Goal: Communication & Community: Answer question/provide support

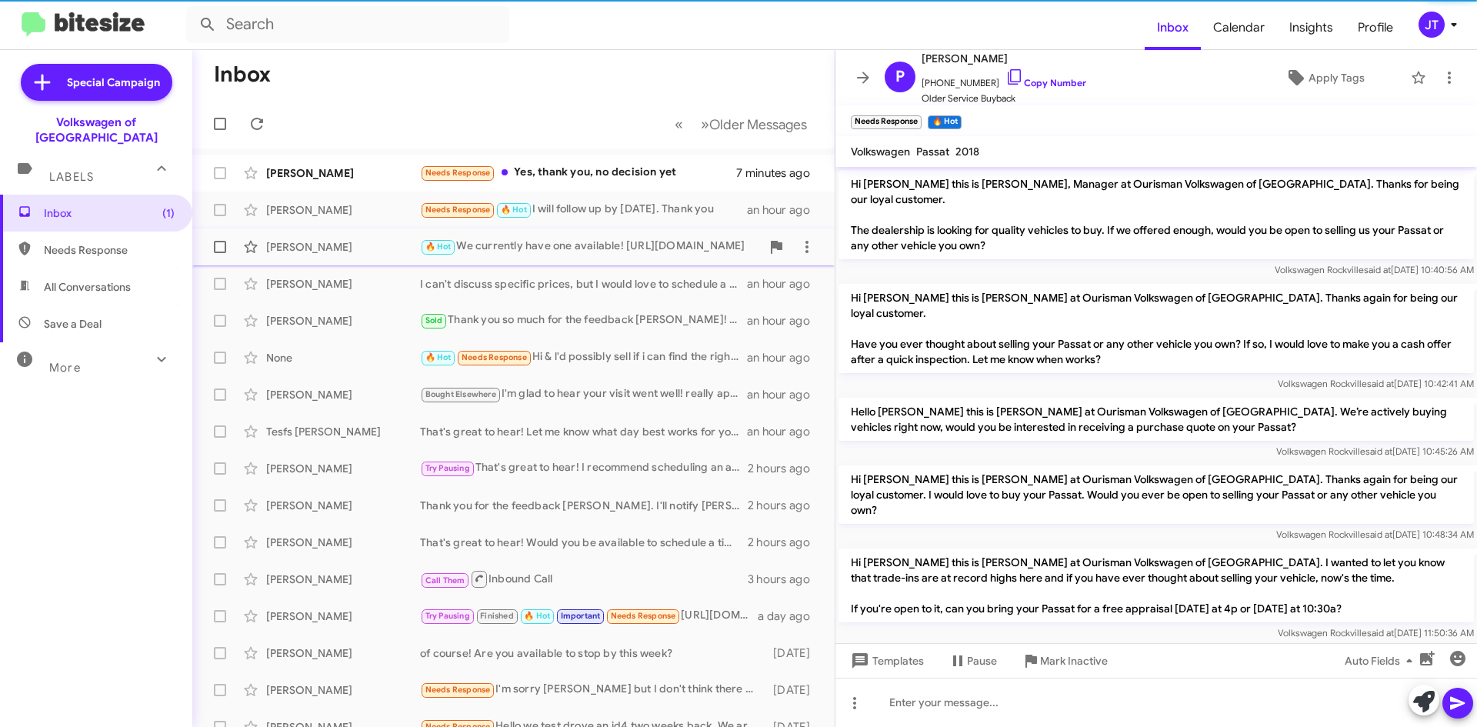
scroll to position [347, 0]
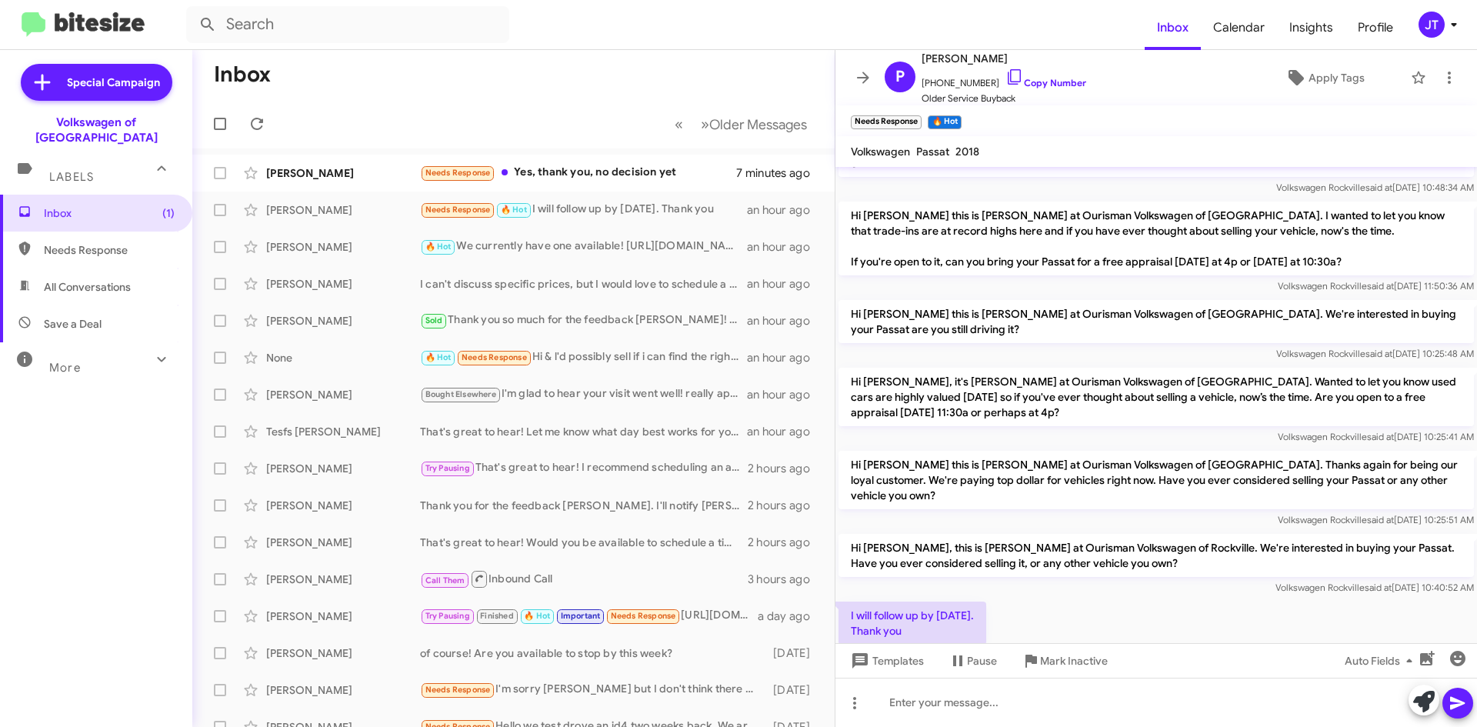
click at [1450, 28] on icon at bounding box center [1454, 24] width 18 height 18
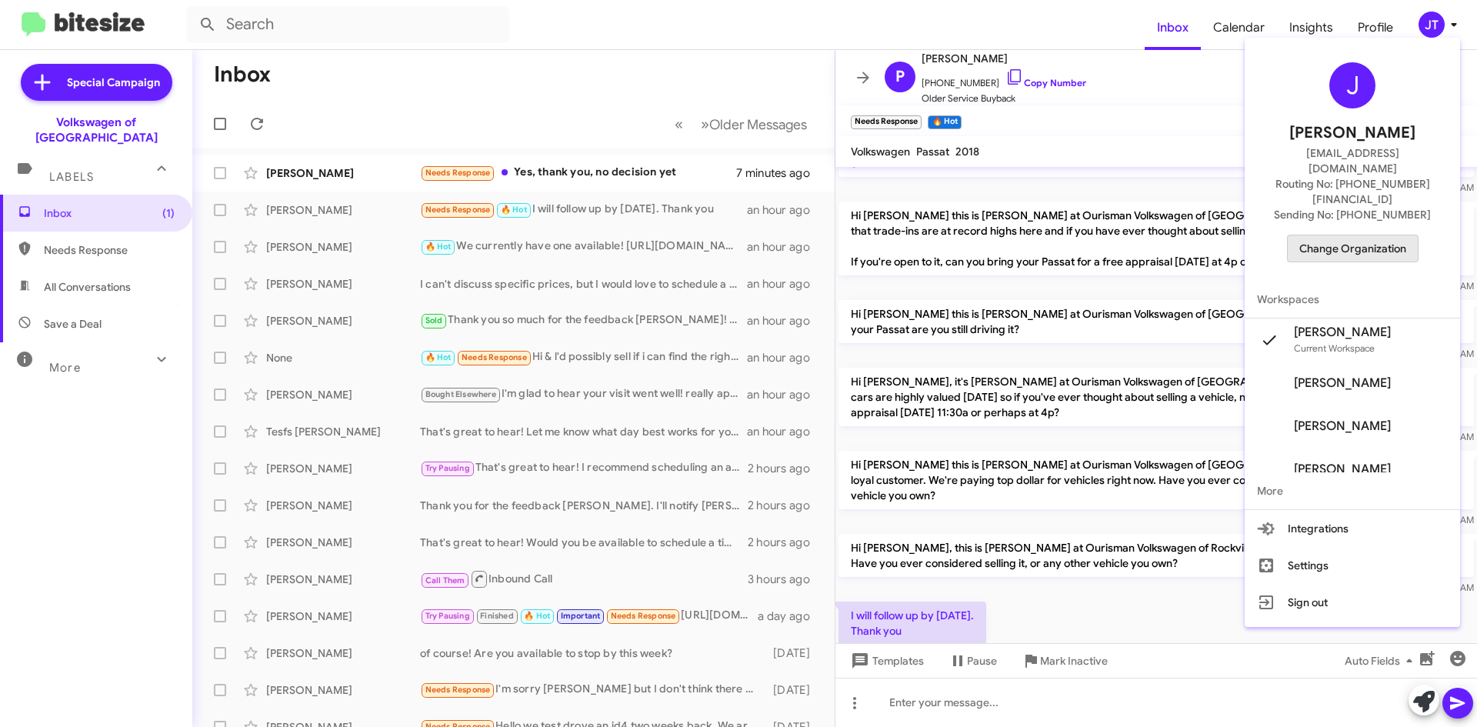
click at [1378, 235] on button "Change Organization" at bounding box center [1353, 249] width 132 height 28
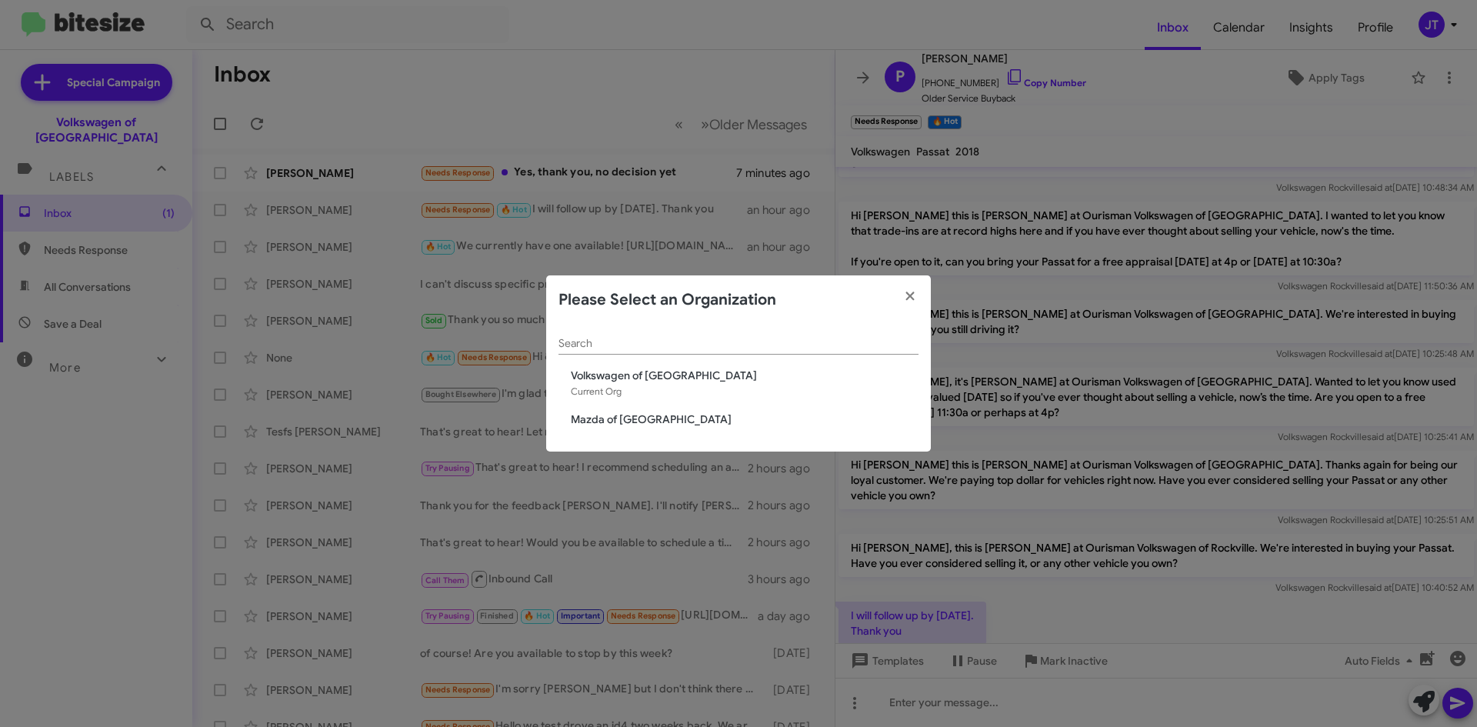
click at [636, 418] on span "Mazda of Rockville" at bounding box center [745, 419] width 348 height 15
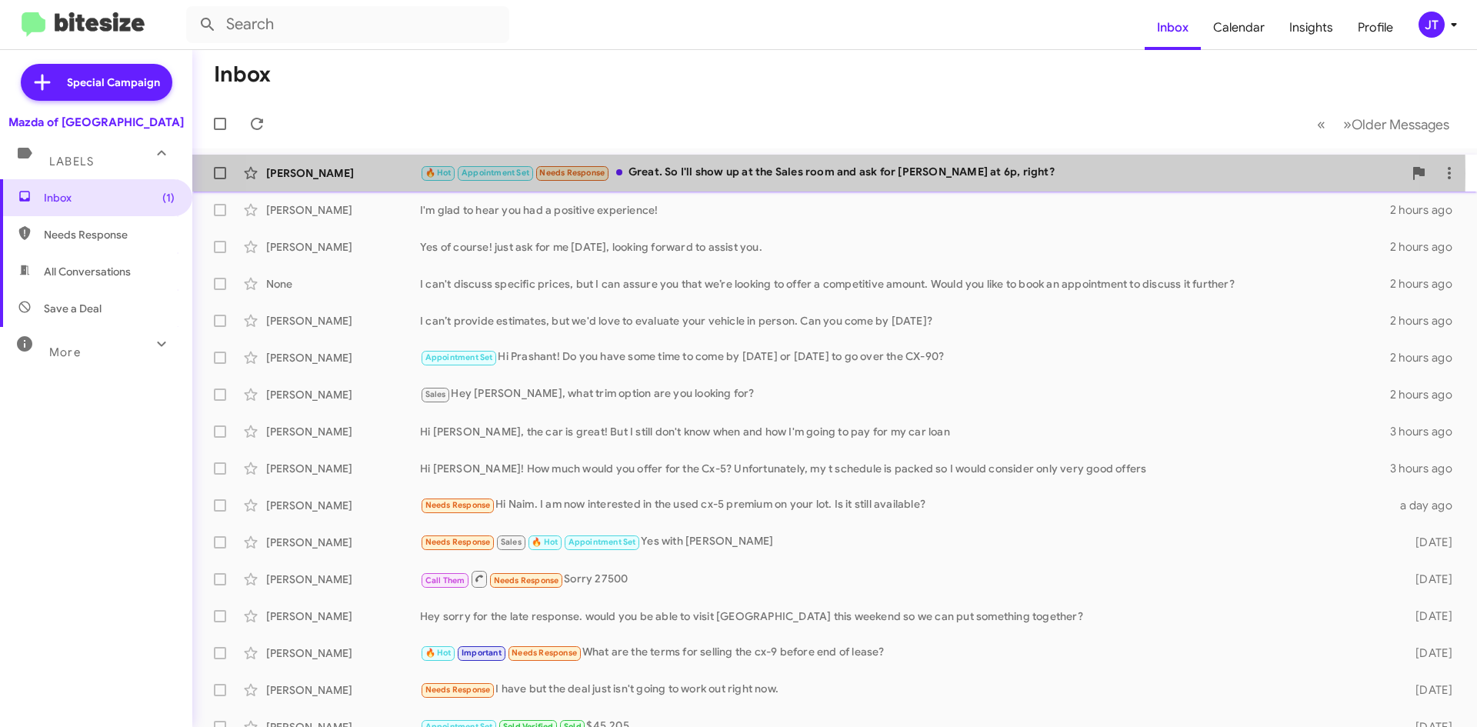
click at [758, 173] on div "🔥 Hot Appointment Set Needs Response Great. So I'll show up at the Sales room a…" at bounding box center [911, 173] width 983 height 18
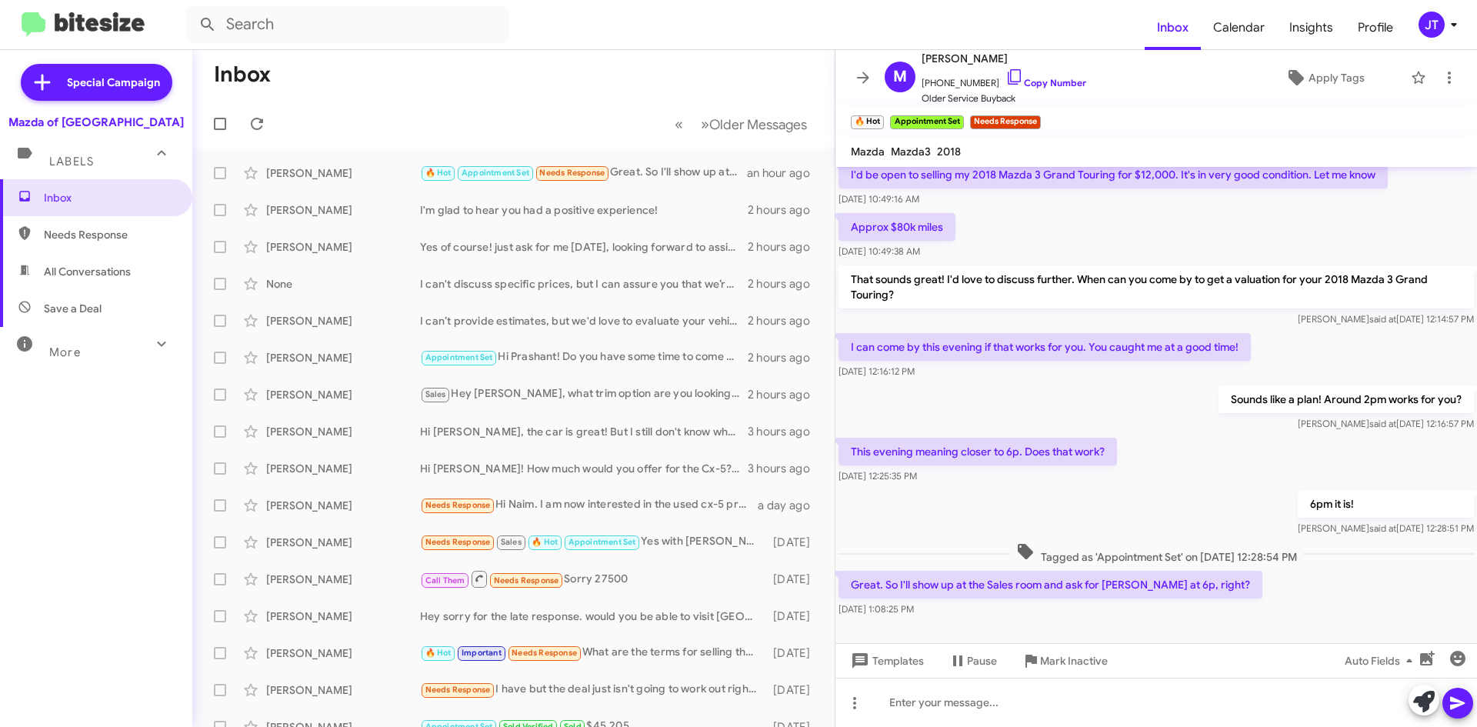
scroll to position [210, 0]
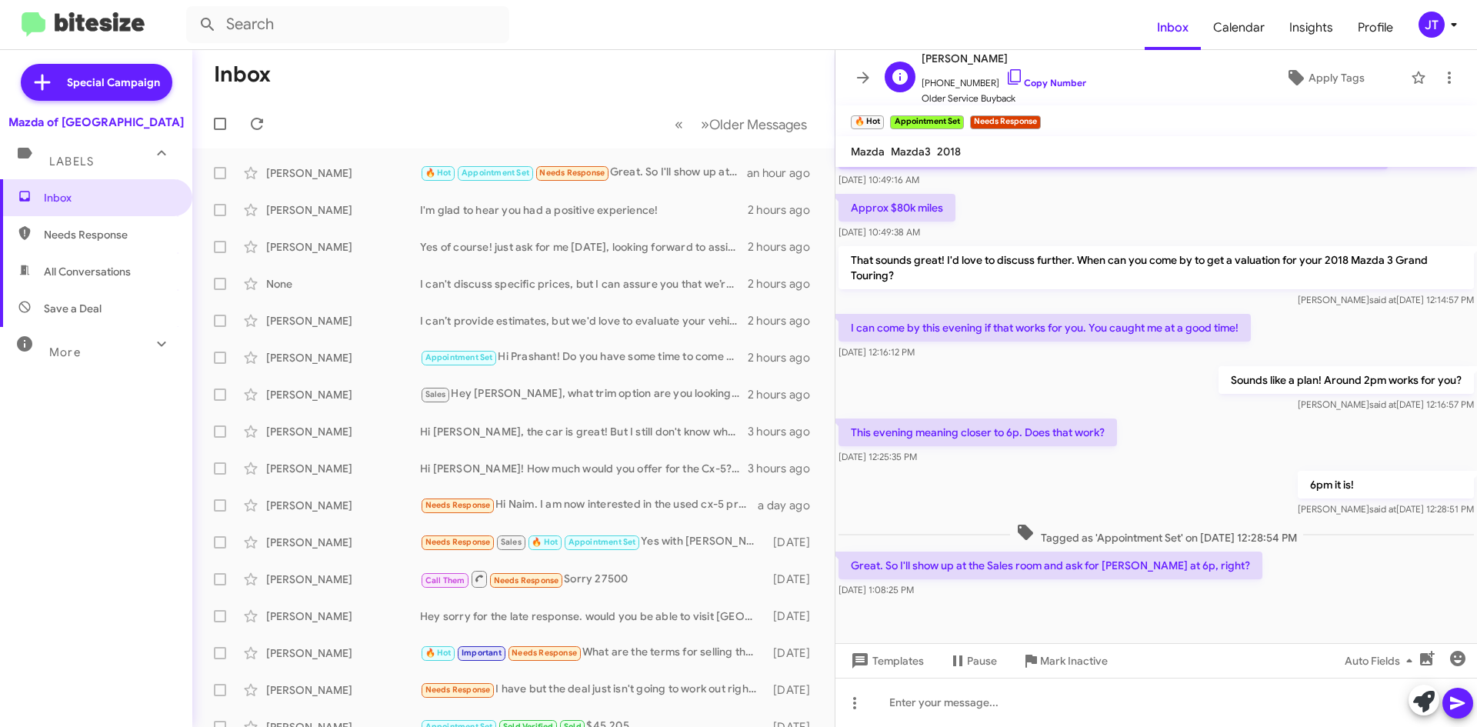
click at [1022, 75] on span "+16095586833 Copy Number" at bounding box center [1004, 79] width 165 height 23
click at [1038, 81] on link "Copy Number" at bounding box center [1045, 83] width 81 height 12
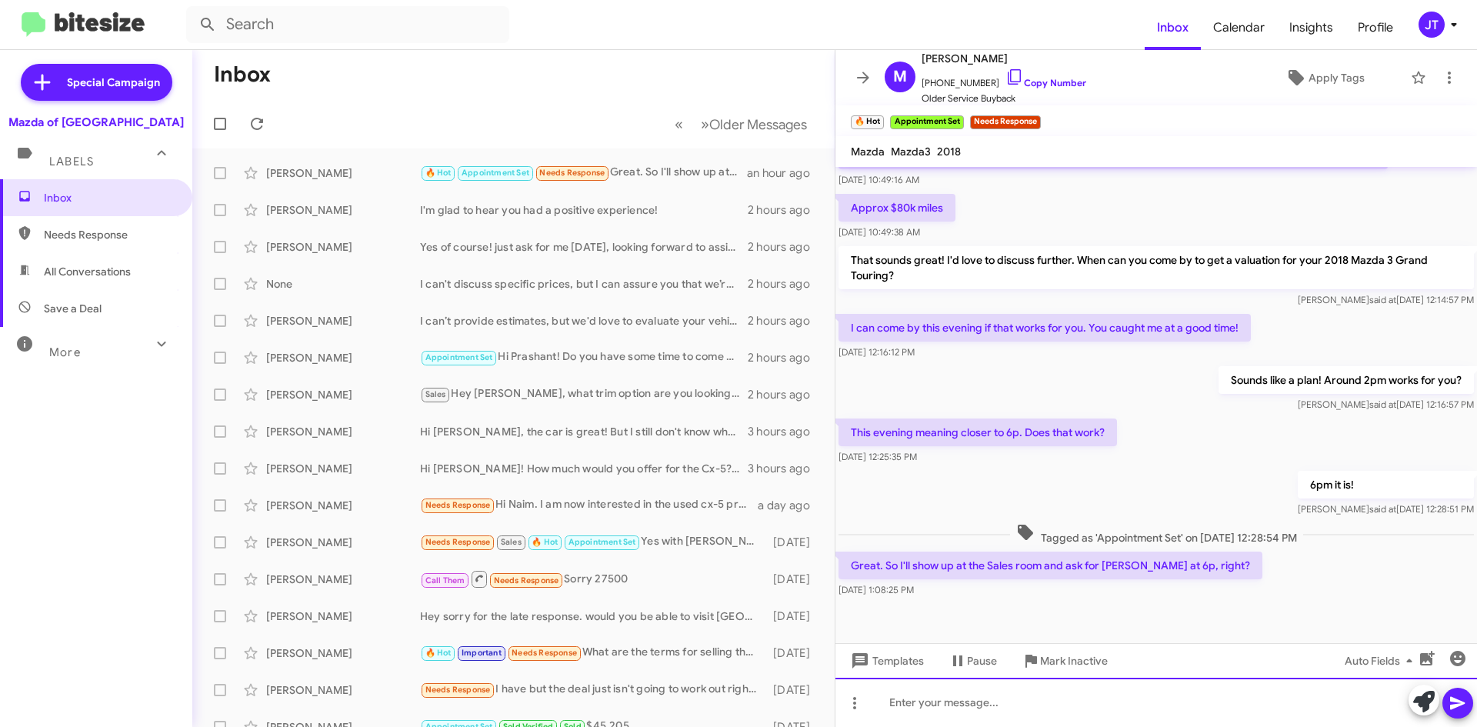
click at [998, 696] on div at bounding box center [1156, 702] width 642 height 49
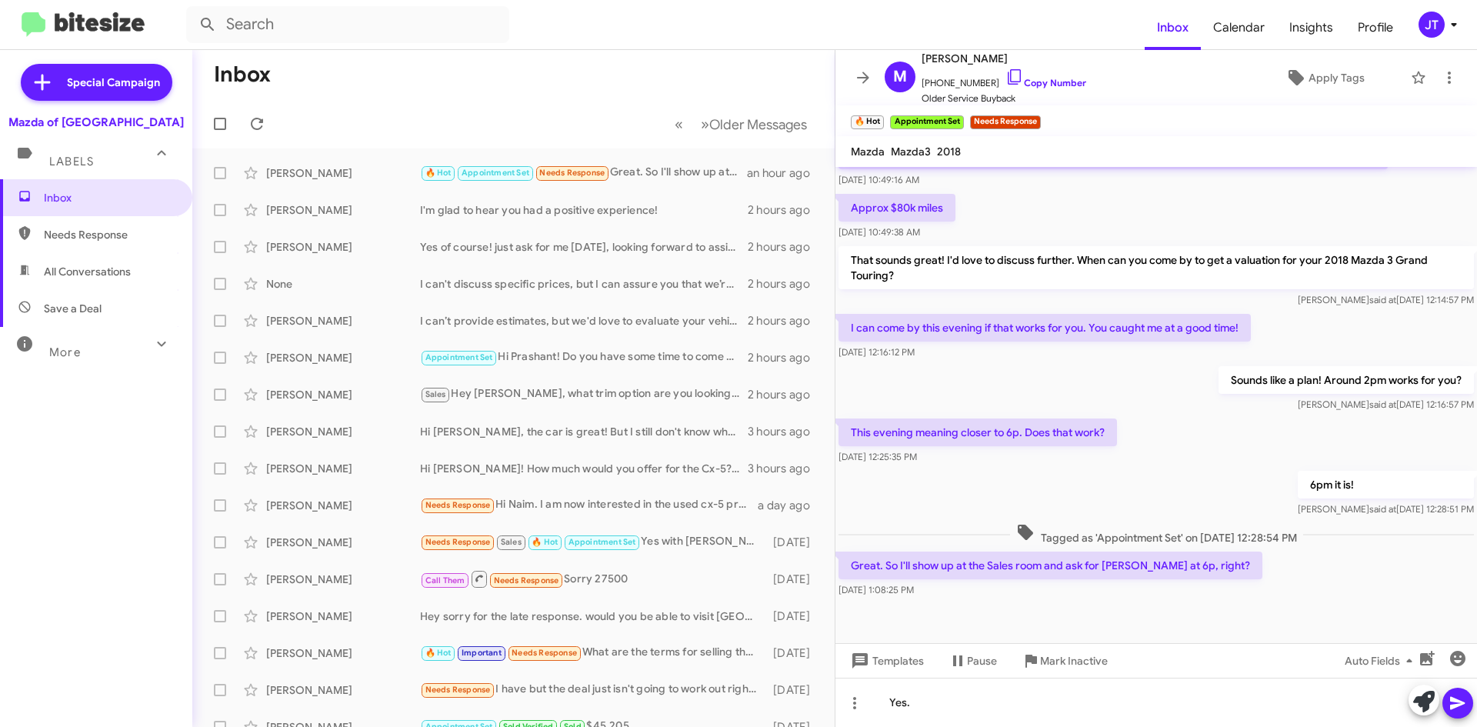
click at [1452, 695] on icon at bounding box center [1458, 703] width 18 height 18
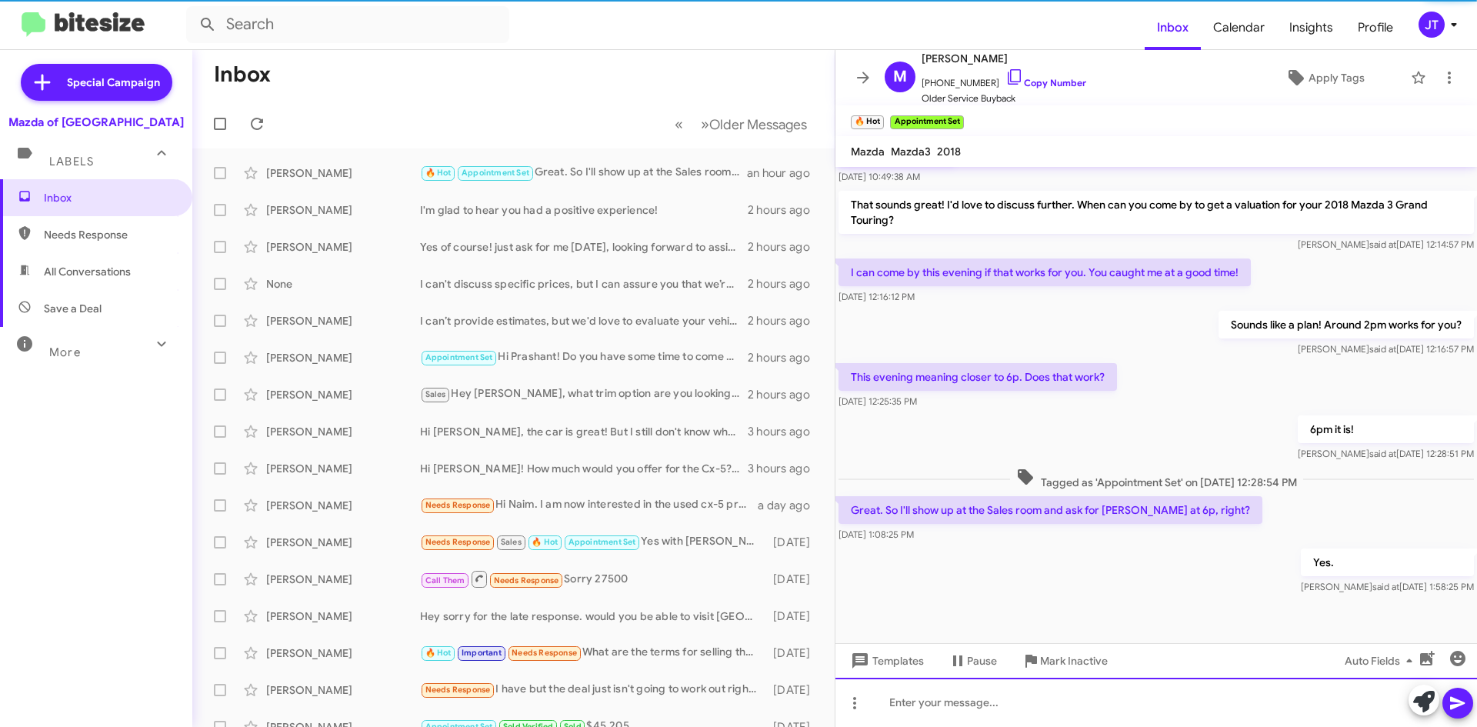
scroll to position [266, 0]
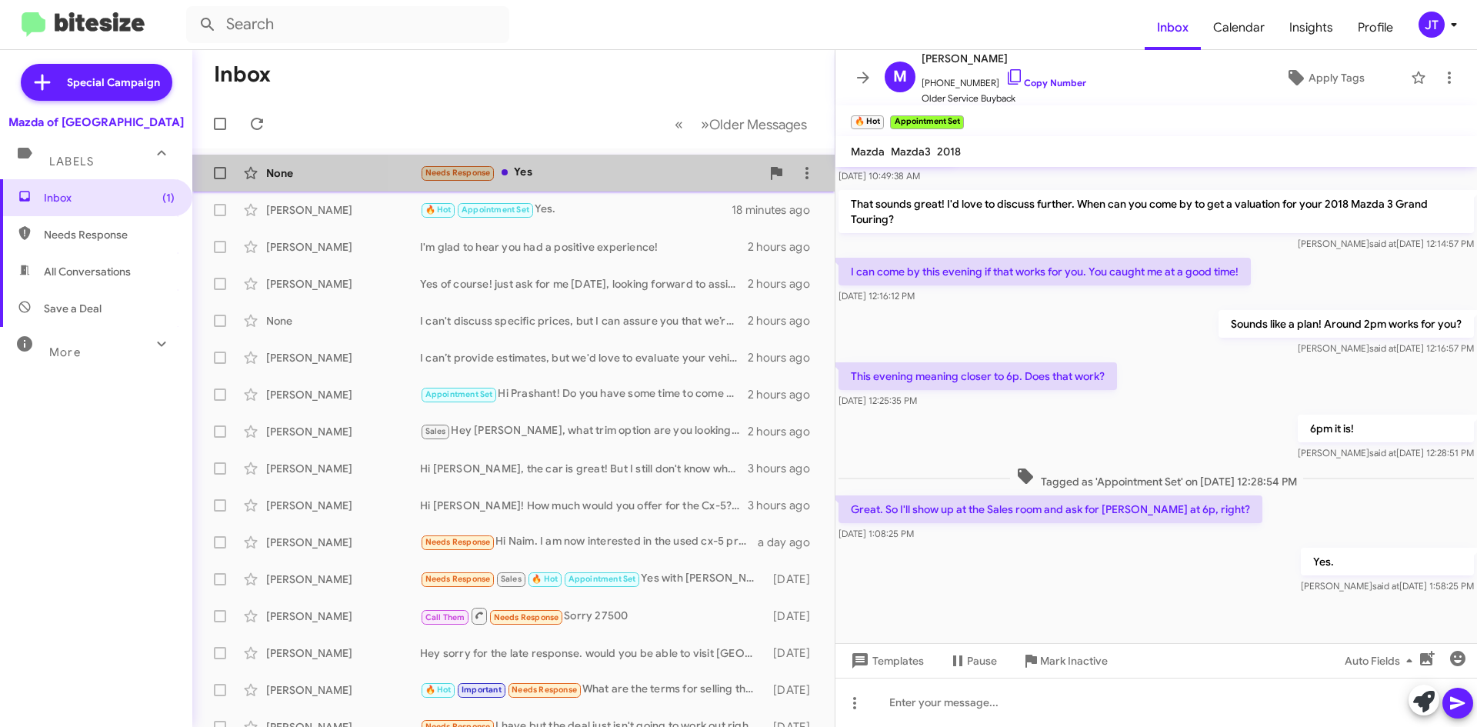
click at [614, 165] on div "Needs Response Yes" at bounding box center [590, 173] width 341 height 18
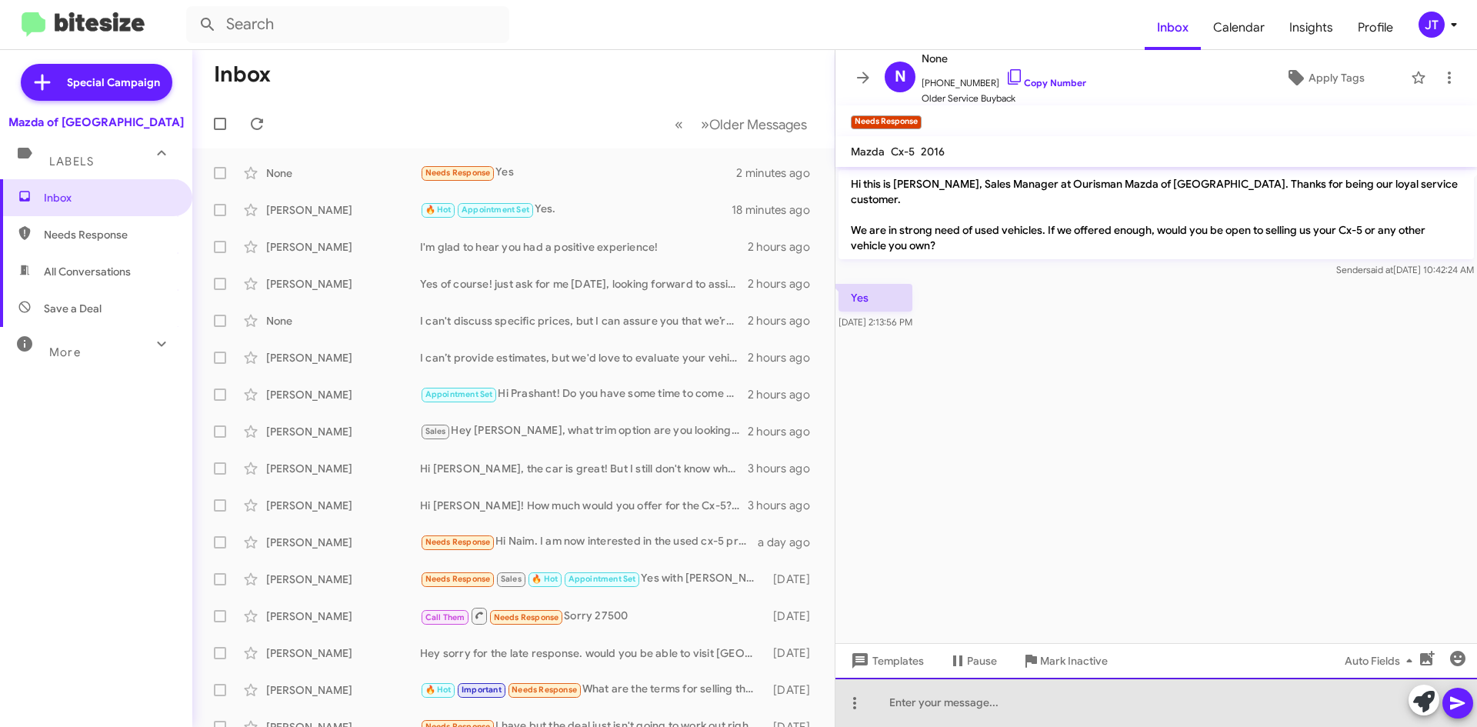
click at [985, 718] on div at bounding box center [1156, 702] width 642 height 49
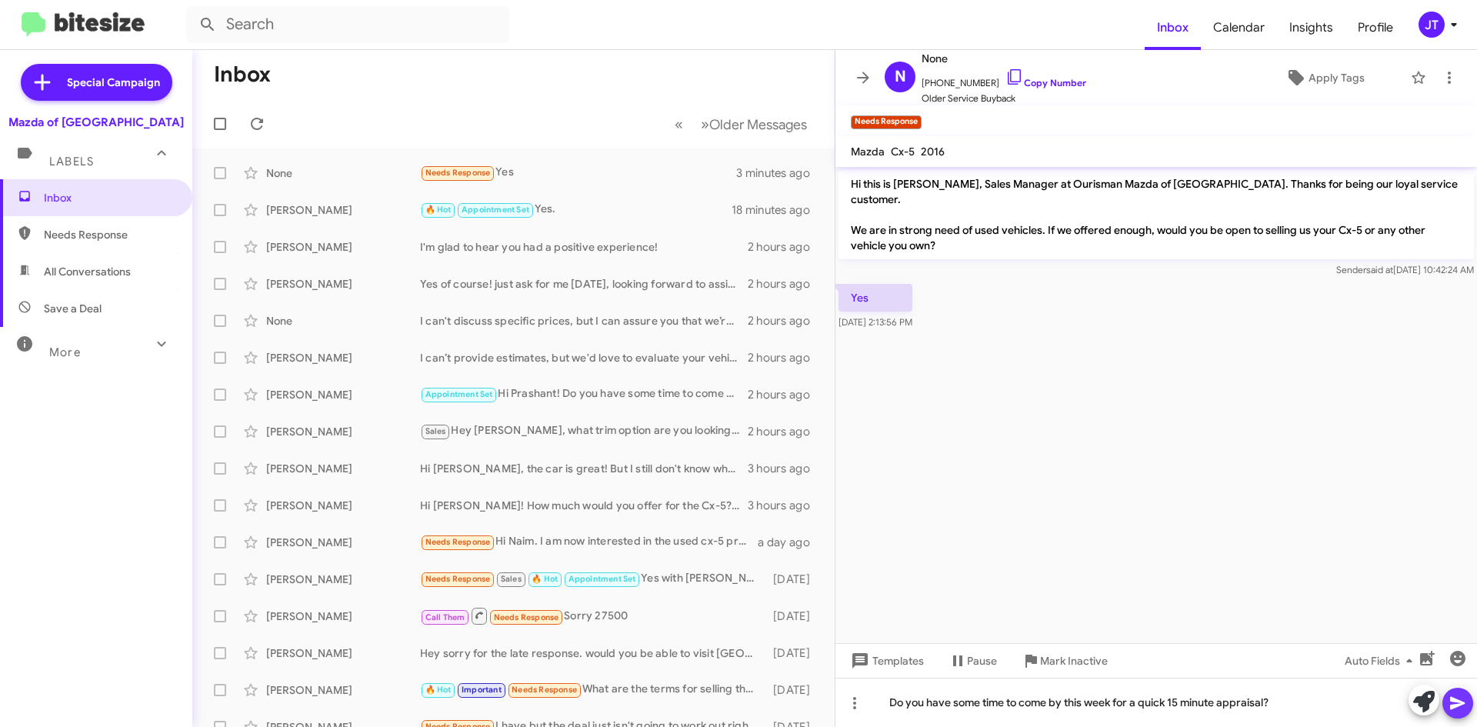
click at [1462, 708] on icon at bounding box center [1458, 703] width 18 height 18
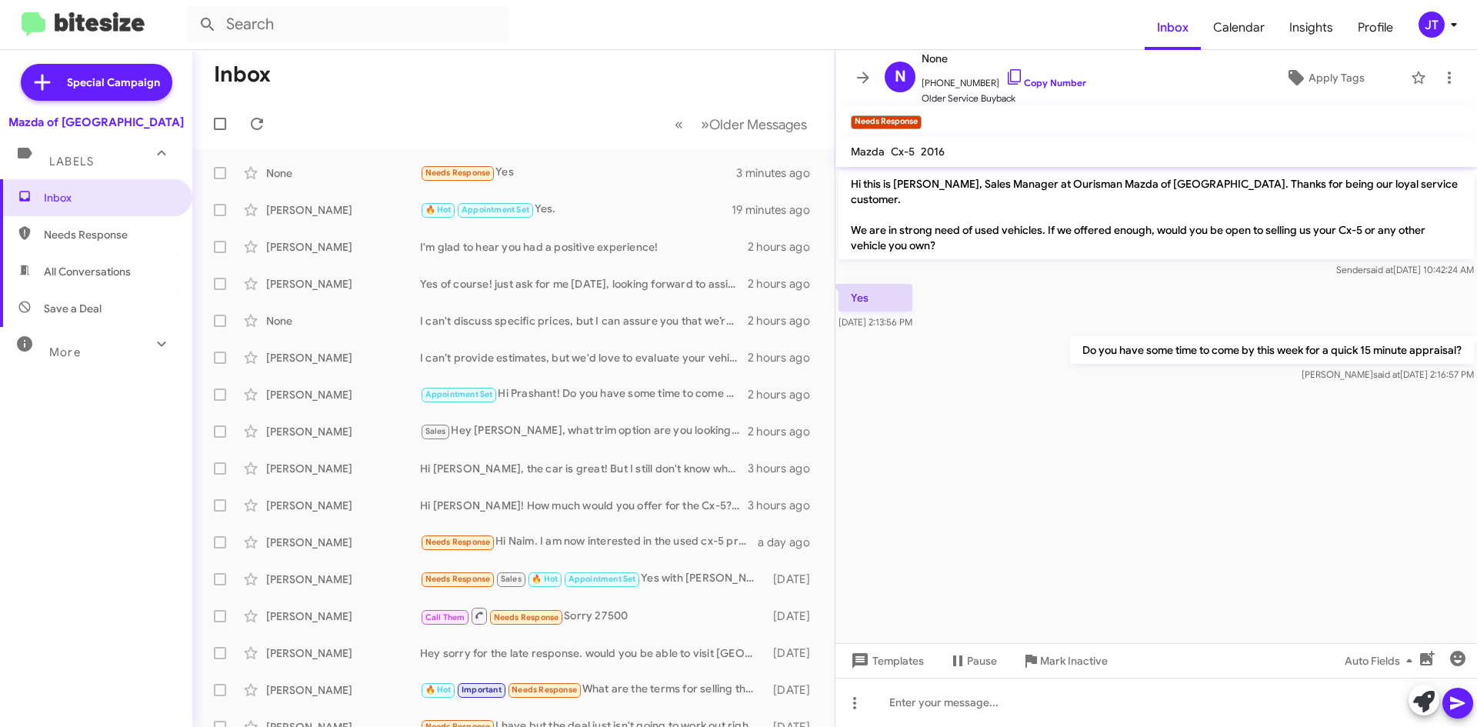
click at [1440, 30] on div "JT" at bounding box center [1432, 25] width 26 height 26
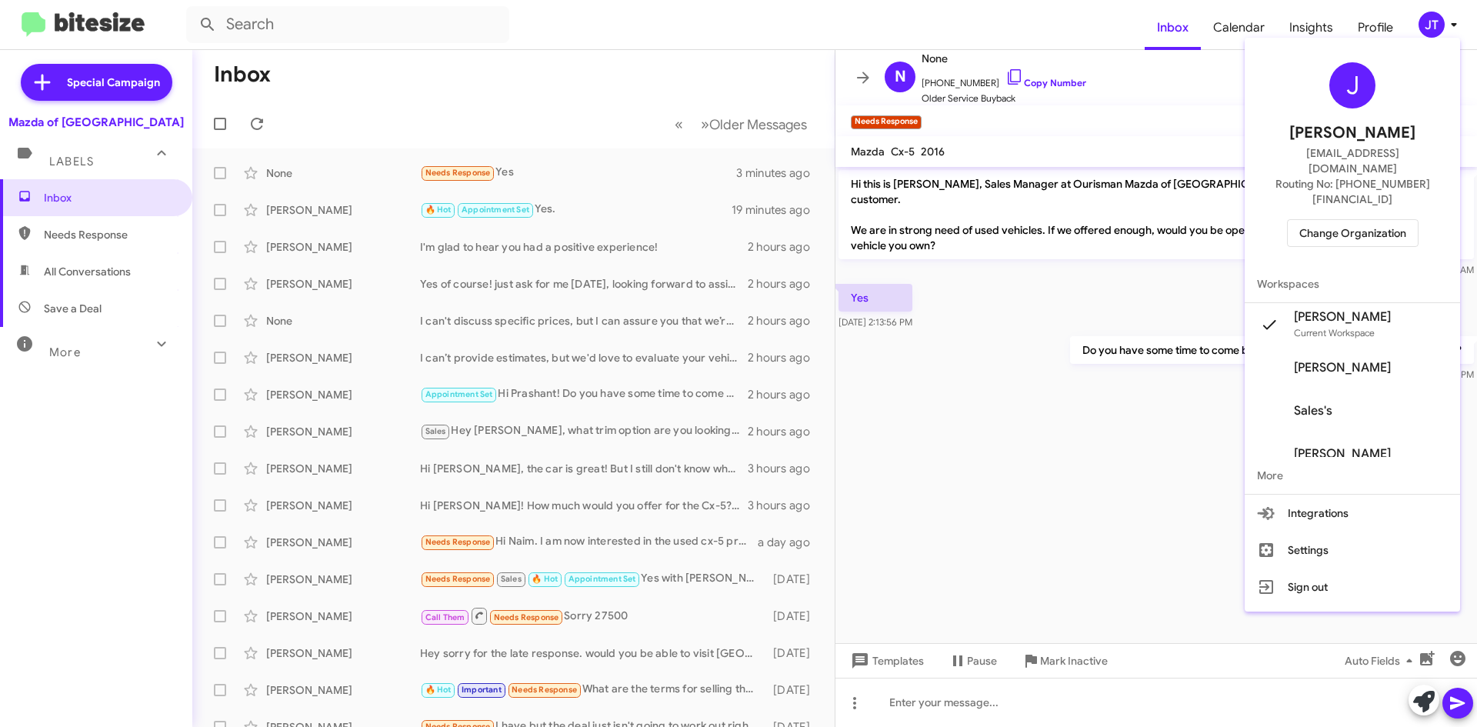
click at [1372, 176] on span "Routing No: +1 (301) 424-7800" at bounding box center [1352, 191] width 178 height 31
click at [1368, 220] on span "Change Organization" at bounding box center [1352, 233] width 107 height 26
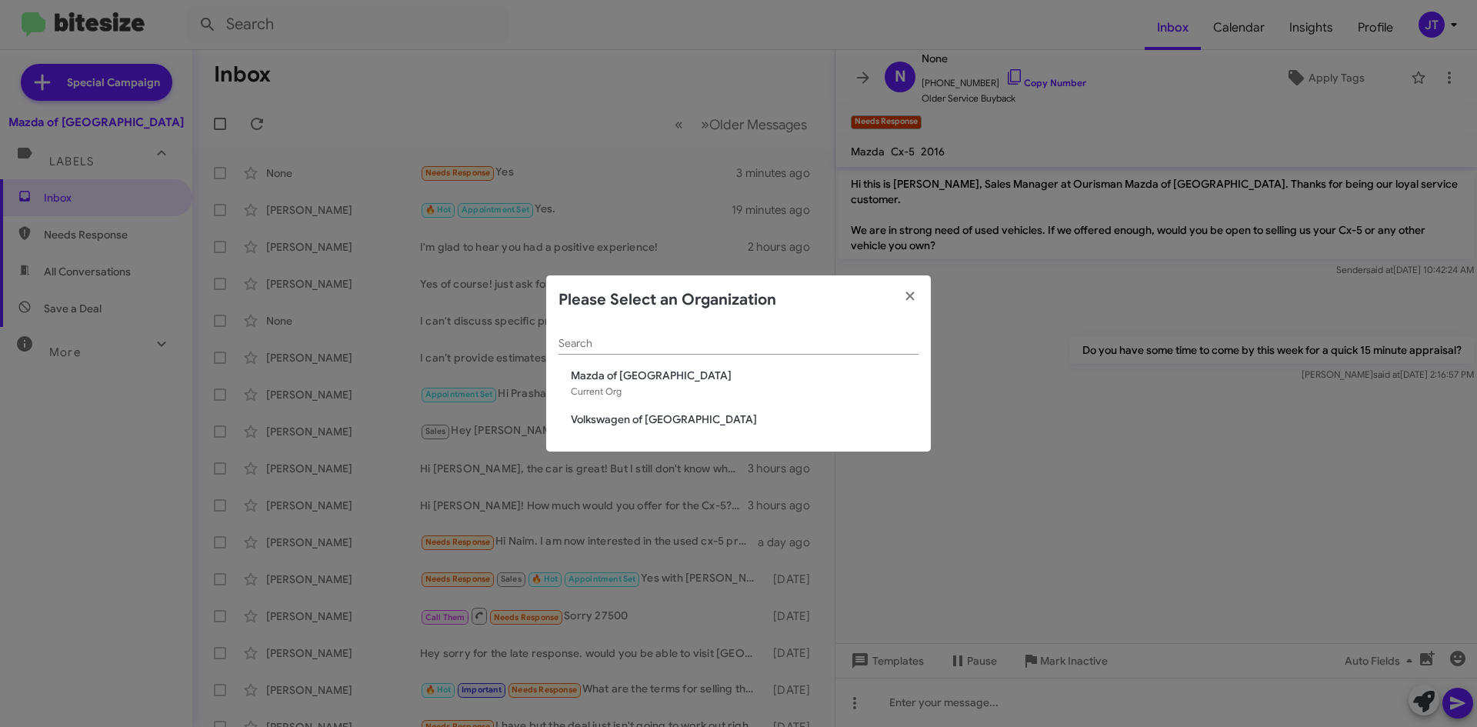
click at [612, 425] on span "Volkswagen of [GEOGRAPHIC_DATA]" at bounding box center [745, 419] width 348 height 15
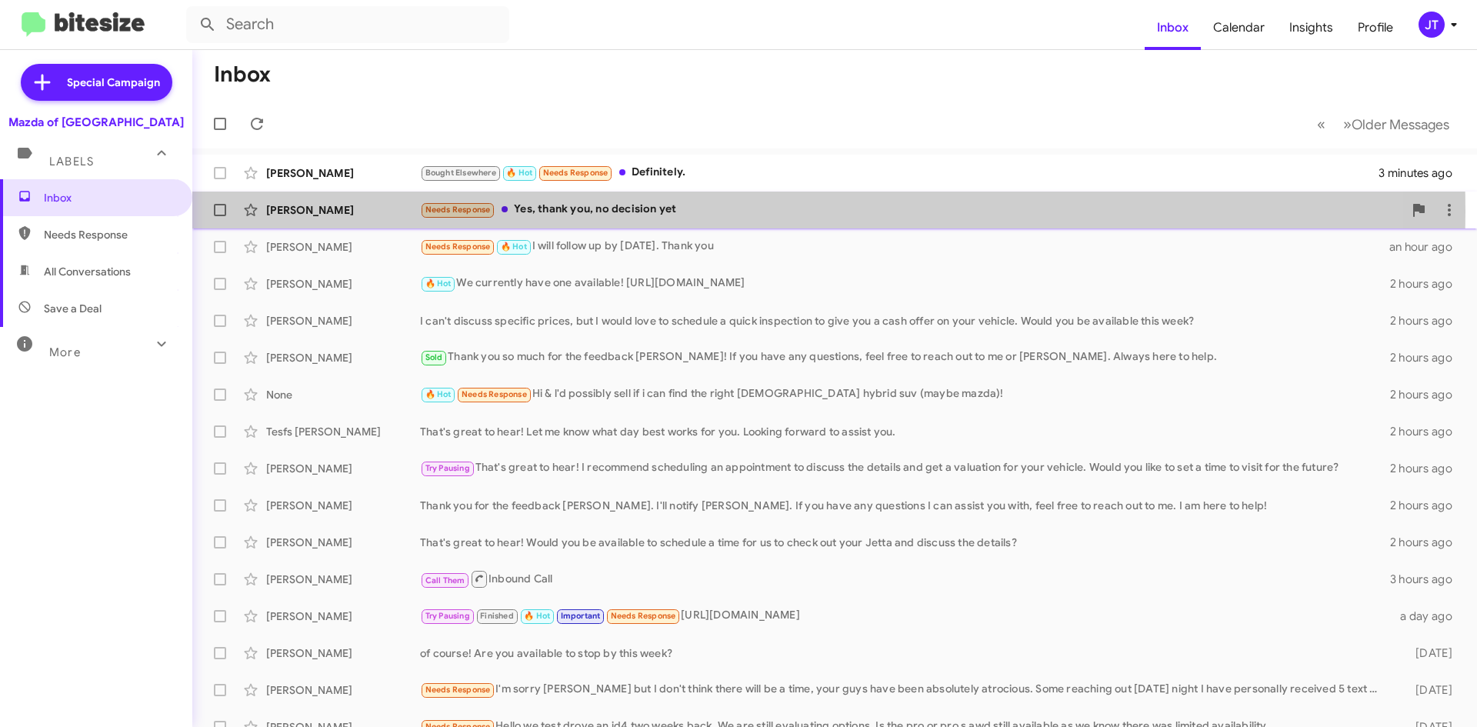
click at [652, 212] on div "Needs Response Yes, thank you, no decision yet" at bounding box center [911, 210] width 983 height 18
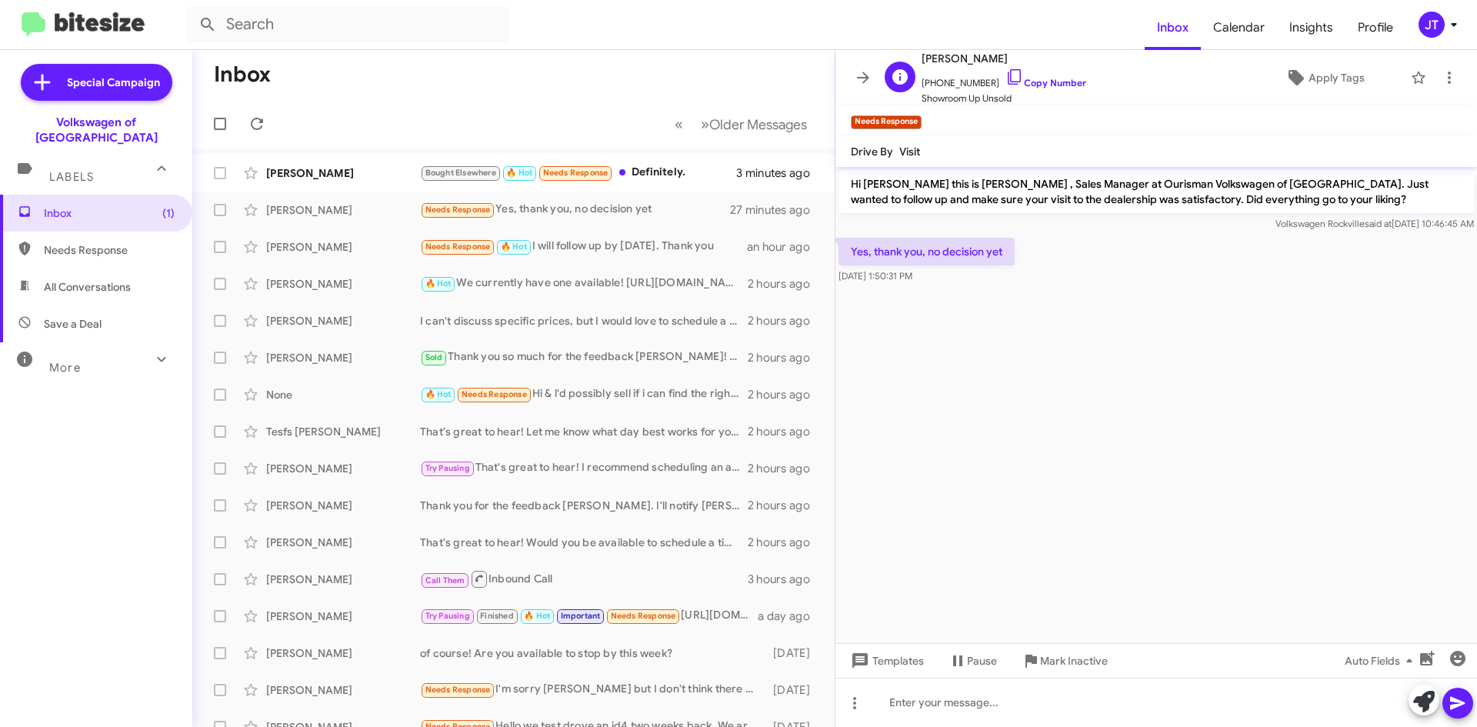
click at [1052, 88] on span "[PHONE_NUMBER] Copy Number" at bounding box center [1004, 79] width 165 height 23
click at [1060, 82] on link "Copy Number" at bounding box center [1045, 83] width 81 height 12
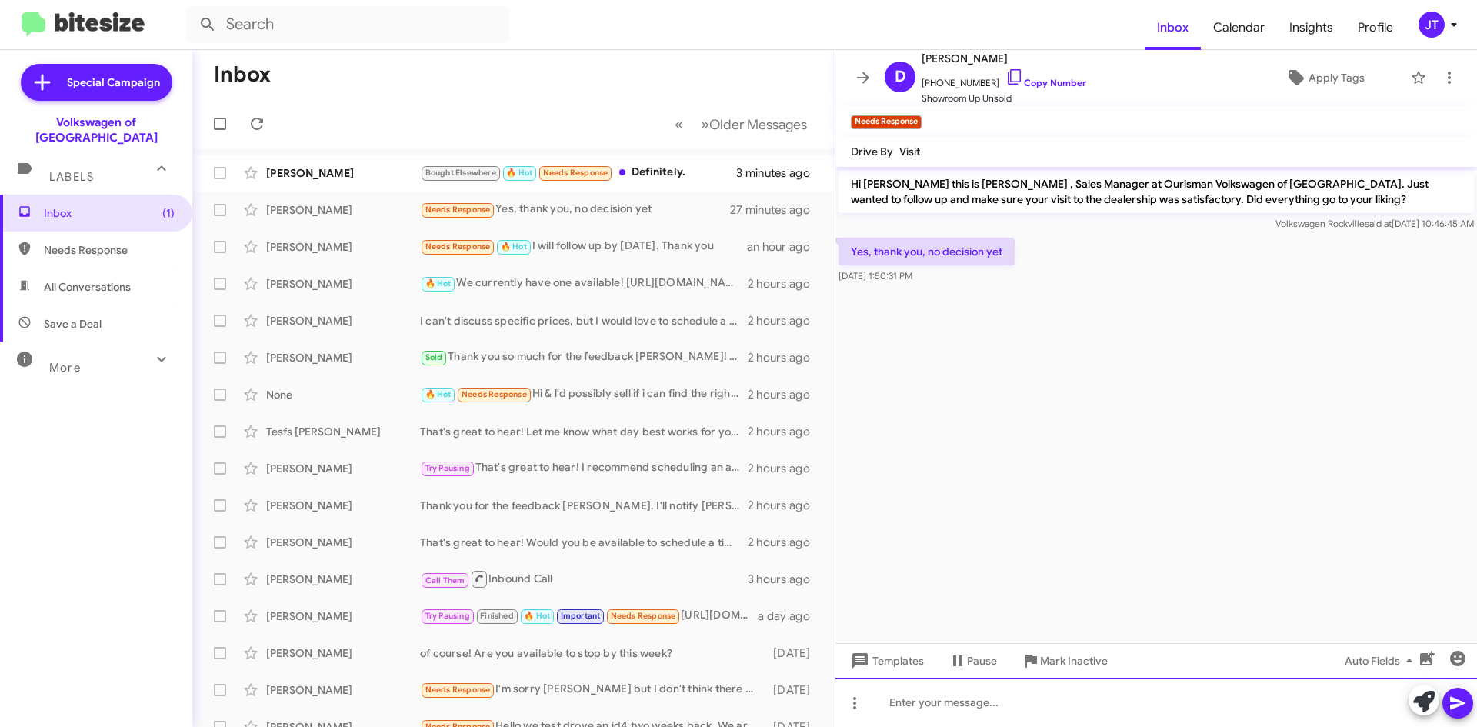
click at [968, 695] on div at bounding box center [1156, 702] width 642 height 49
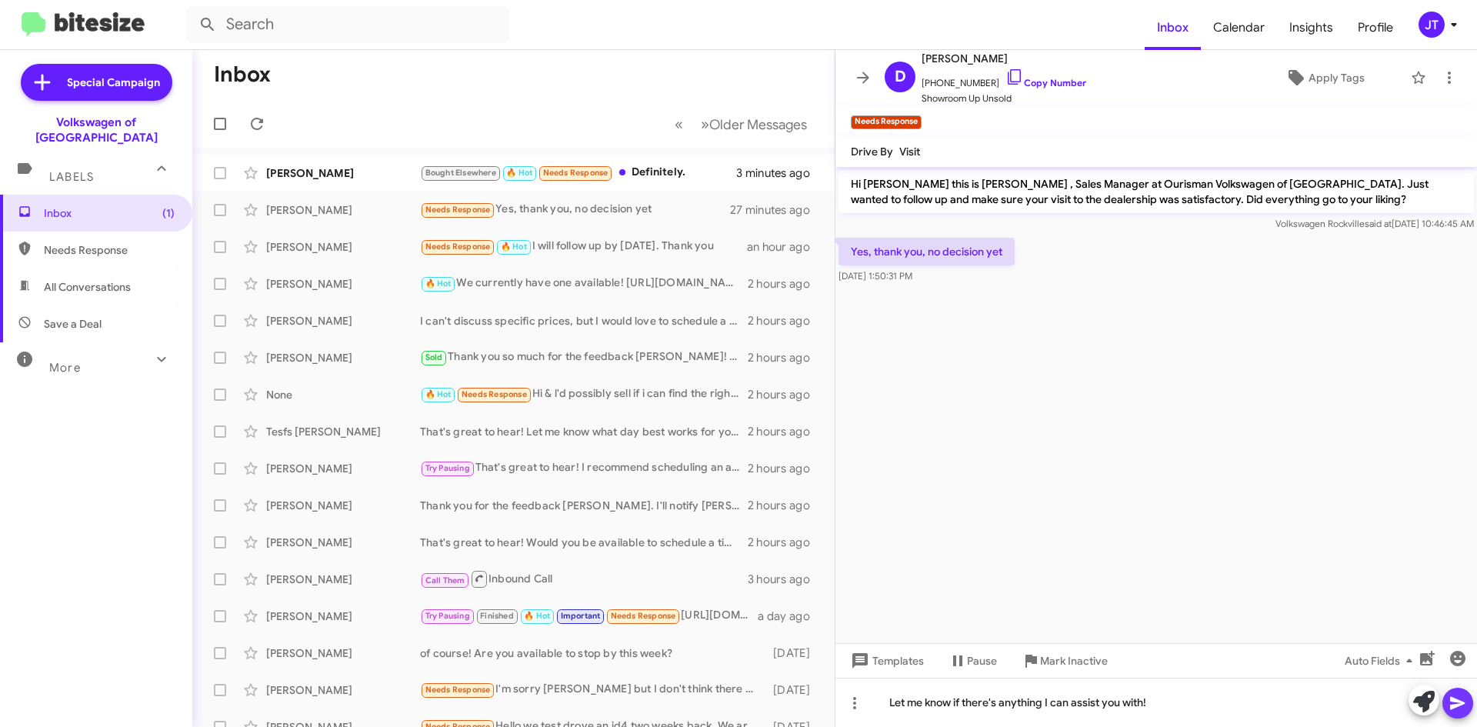
click at [1452, 699] on icon at bounding box center [1457, 703] width 15 height 13
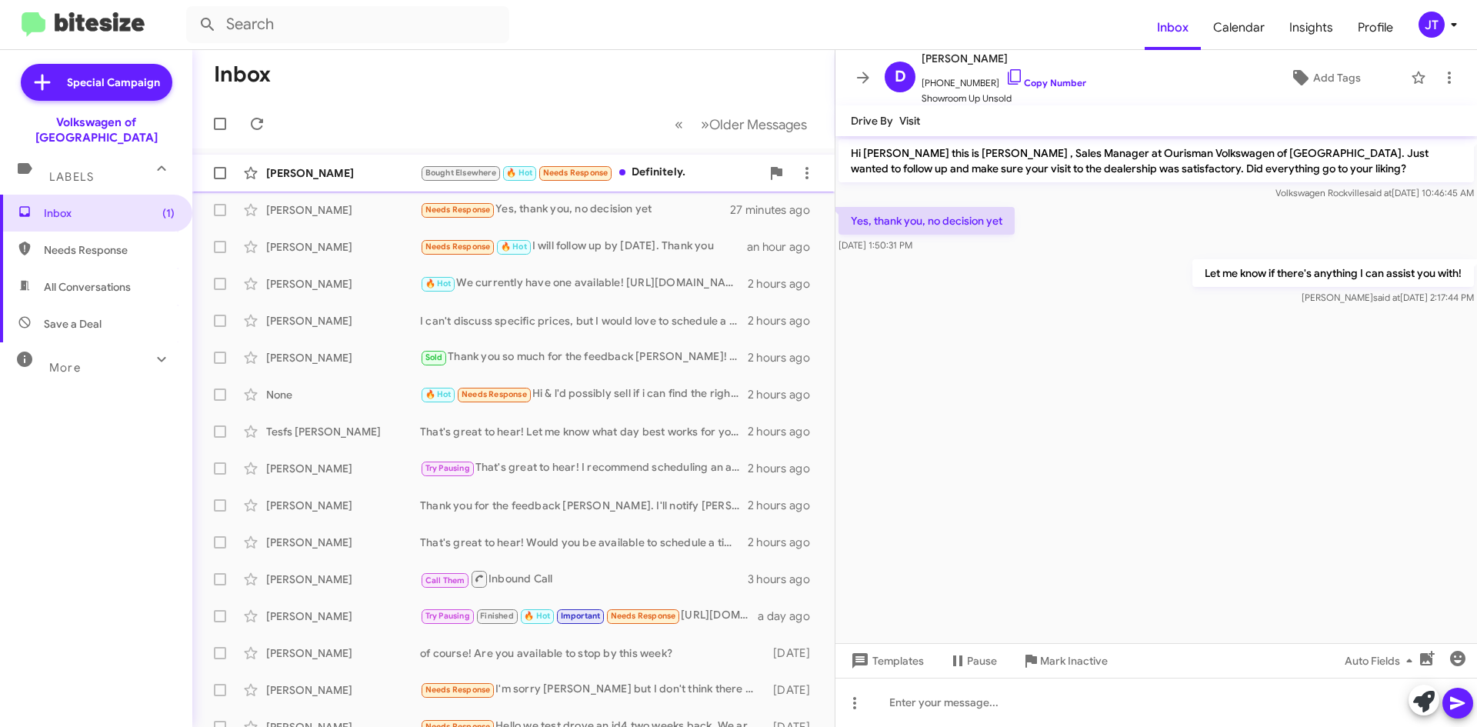
click at [341, 178] on div "Aj Shapiro" at bounding box center [343, 172] width 154 height 15
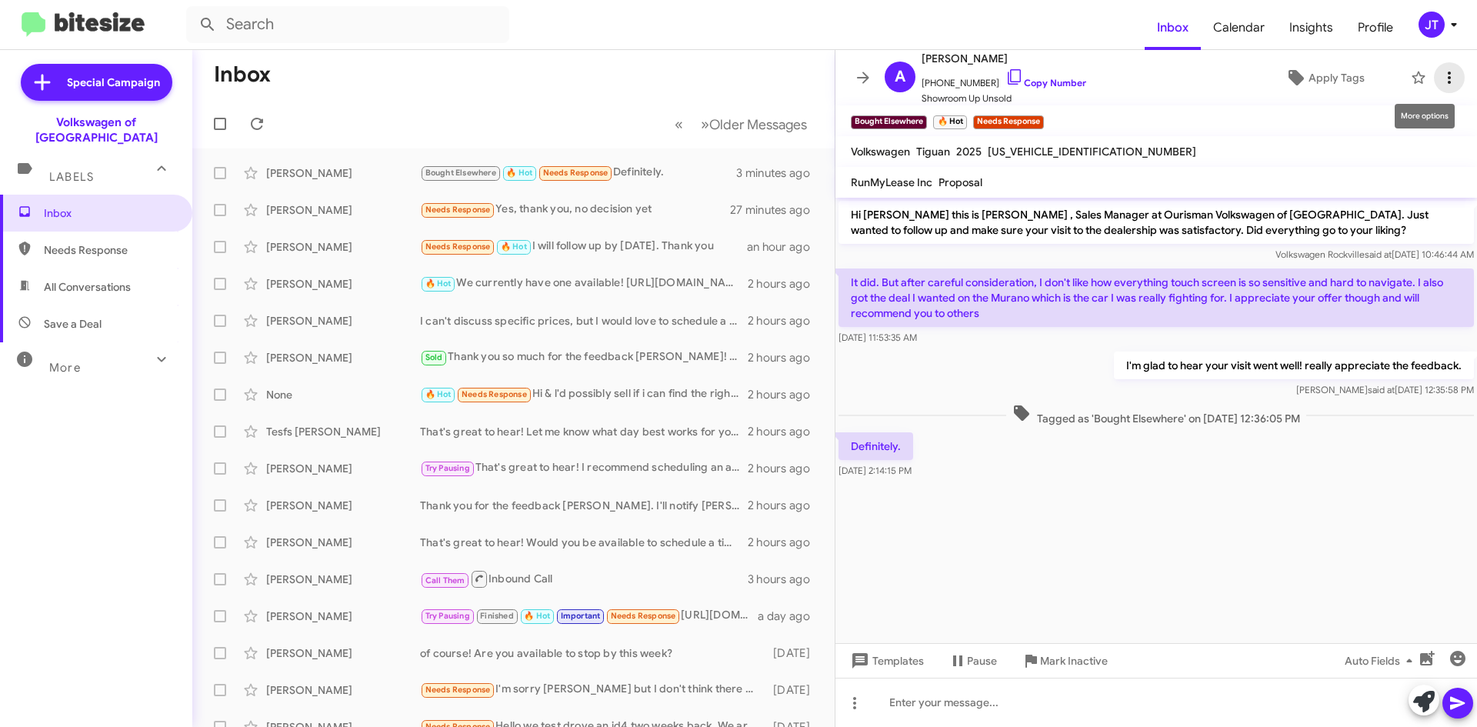
click at [1448, 73] on icon at bounding box center [1449, 78] width 3 height 12
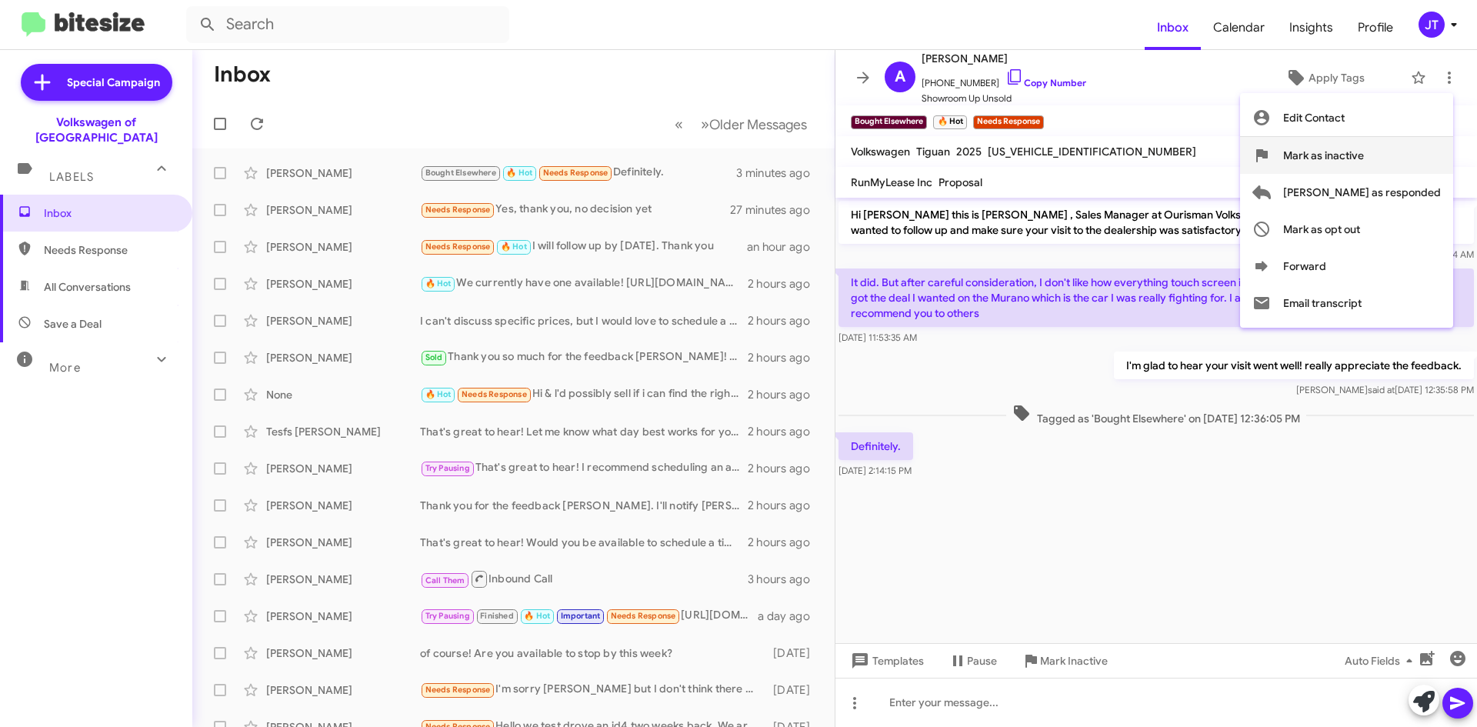
click at [1364, 153] on span "Mark as inactive" at bounding box center [1323, 155] width 81 height 37
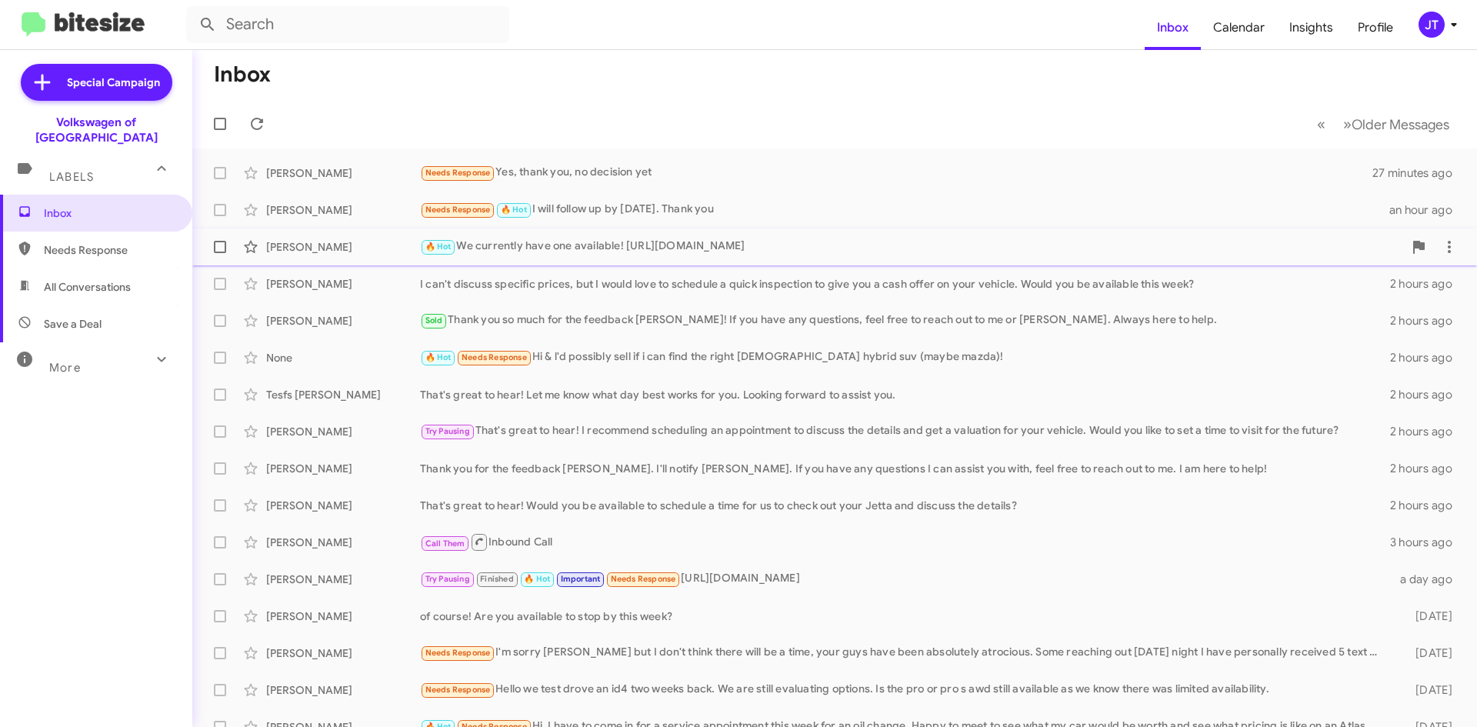
click at [564, 247] on div "🔥 Hot We currently have one available! https://www.rockvillevolkswagen.com/used…" at bounding box center [911, 247] width 983 height 18
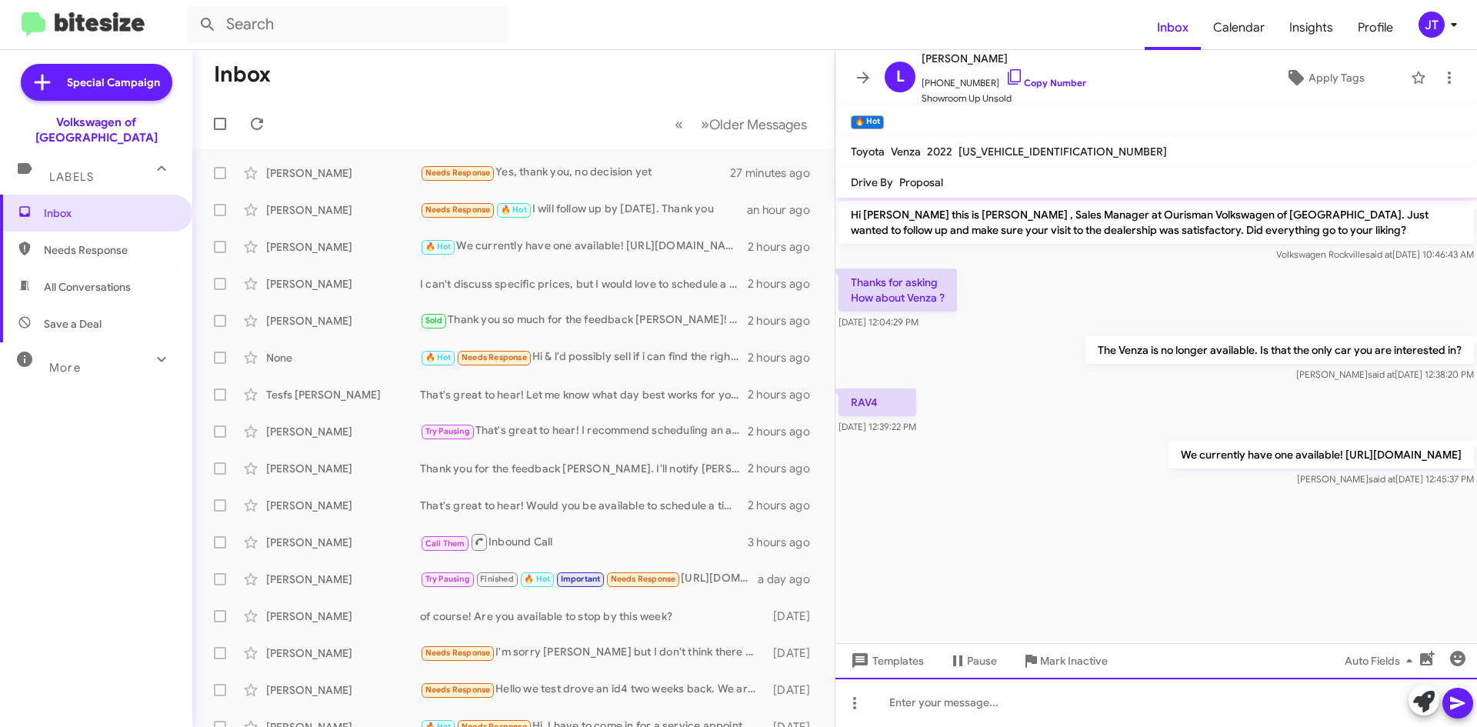
click at [933, 698] on div at bounding box center [1156, 702] width 642 height 49
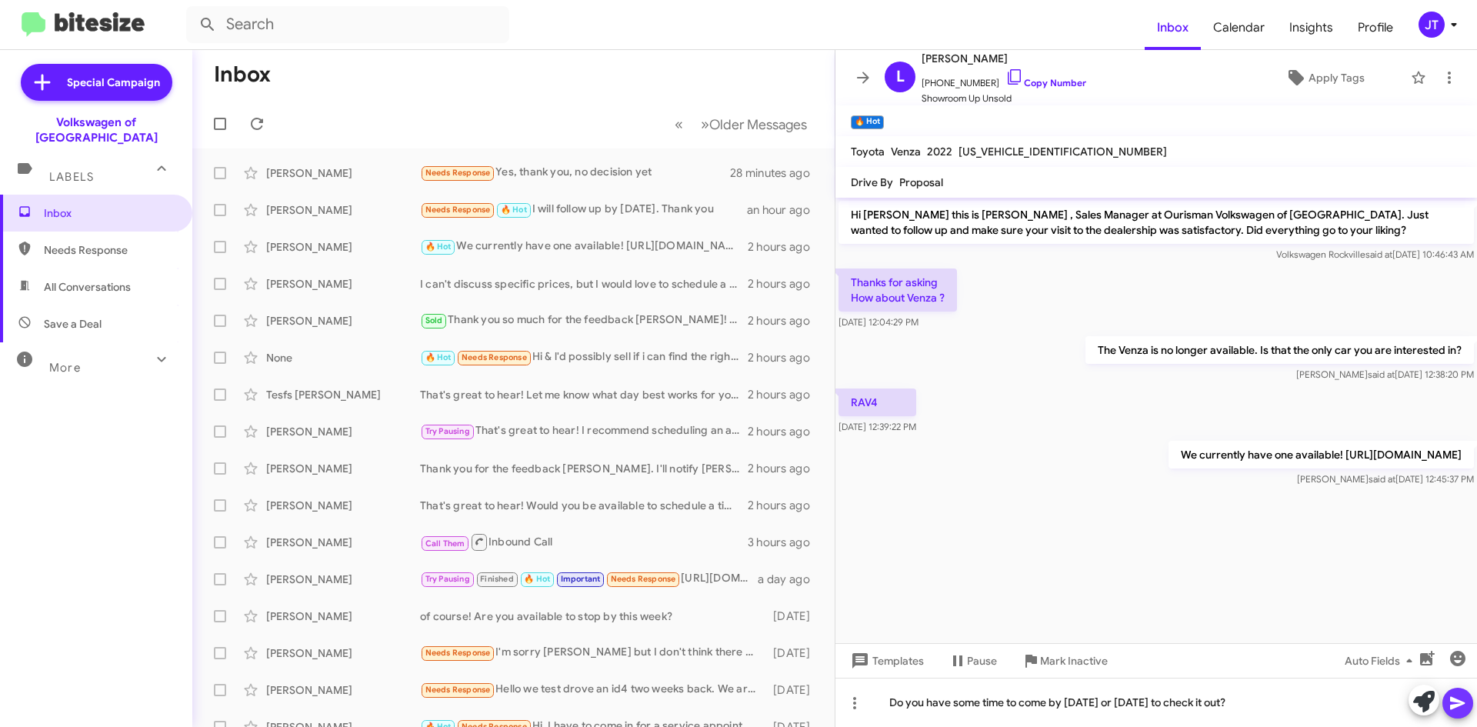
click at [1453, 704] on icon at bounding box center [1458, 703] width 18 height 18
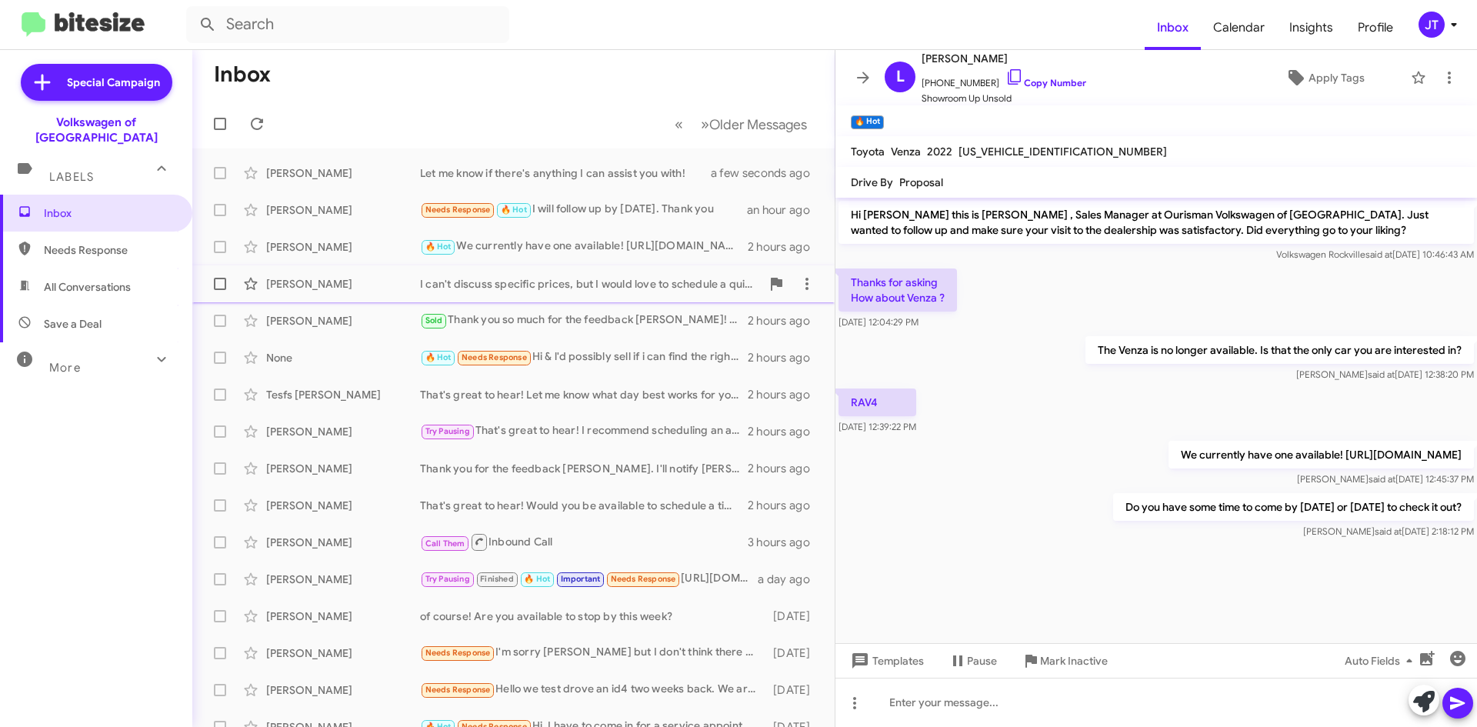
click at [533, 279] on div "I can't discuss specific prices, but I would love to schedule a quick inspectio…" at bounding box center [590, 283] width 341 height 15
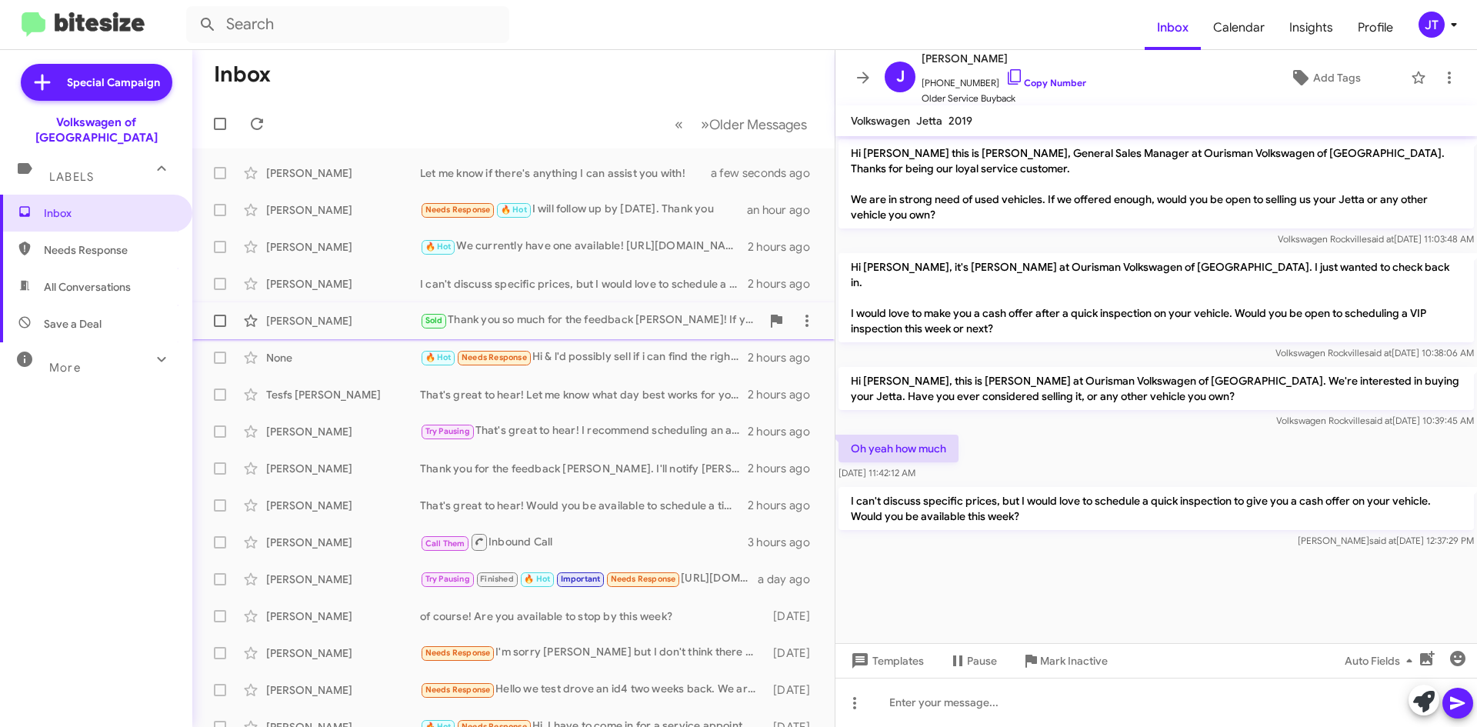
click at [650, 313] on div "Sold Thank you so much for the feedback Craig! If you have any questions, feel …" at bounding box center [590, 321] width 341 height 18
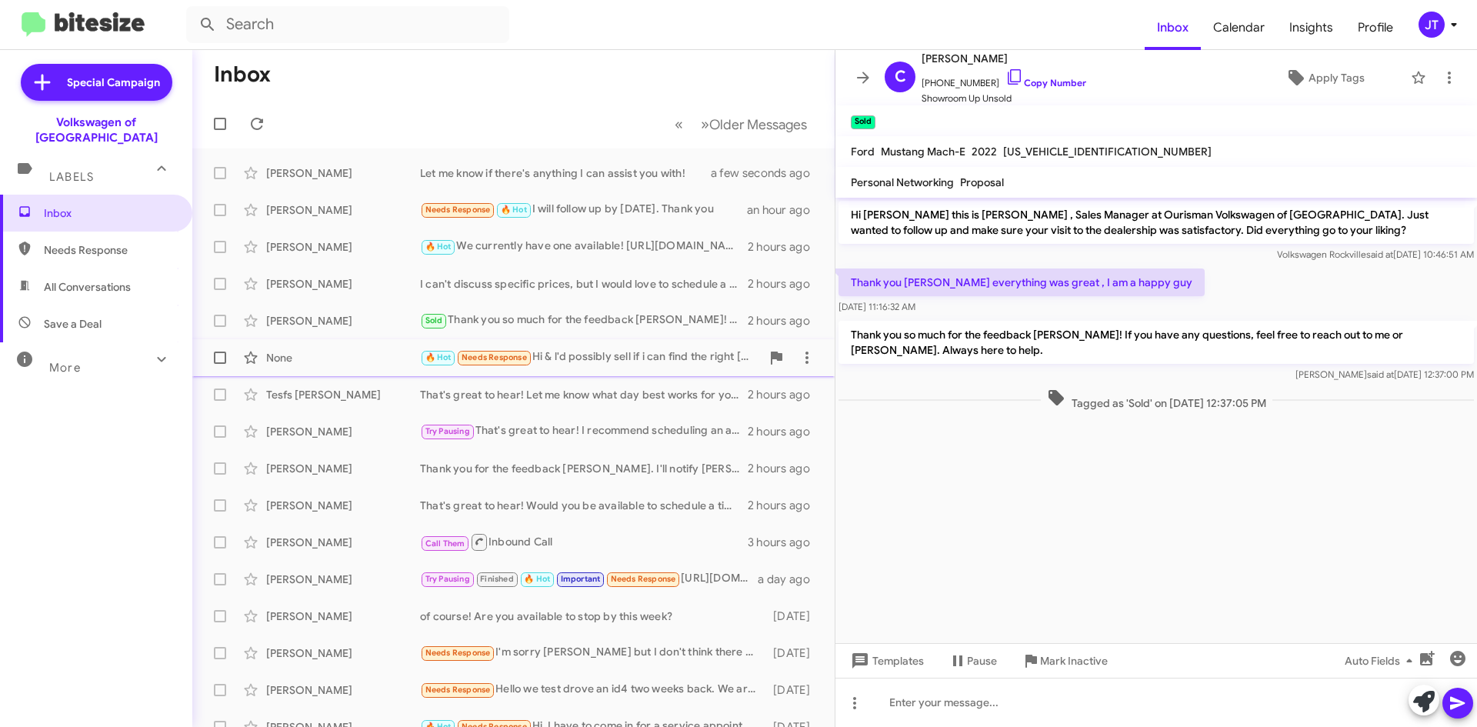
click at [576, 352] on div "🔥 Hot Needs Response Hi & l'd possibly sell if i can find the right 1 y-o hybri…" at bounding box center [590, 357] width 341 height 18
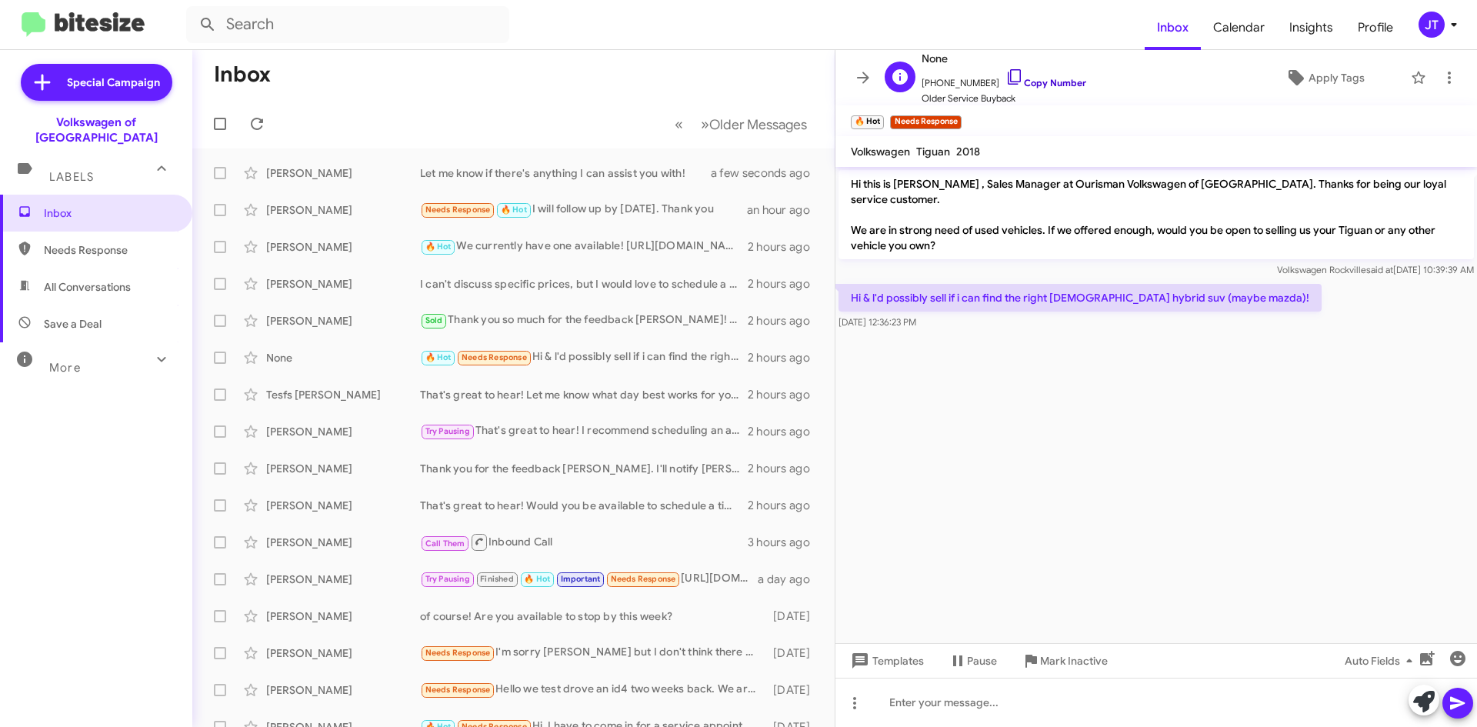
click at [1049, 78] on link "Copy Number" at bounding box center [1045, 83] width 81 height 12
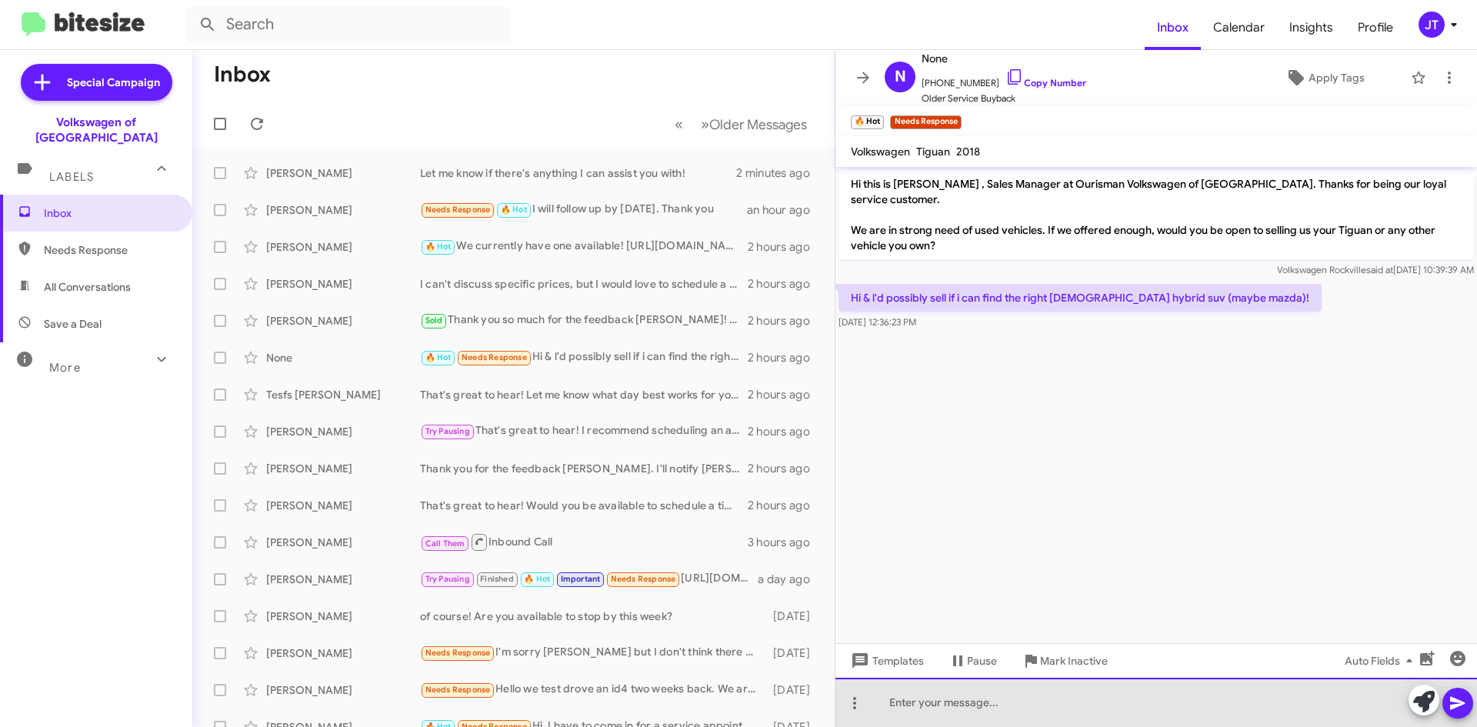
click at [992, 701] on div at bounding box center [1156, 702] width 642 height 49
click at [1055, 710] on div "Would you be interested in a new Hybrid? We are offering amazing deals on the C…" at bounding box center [1156, 702] width 642 height 49
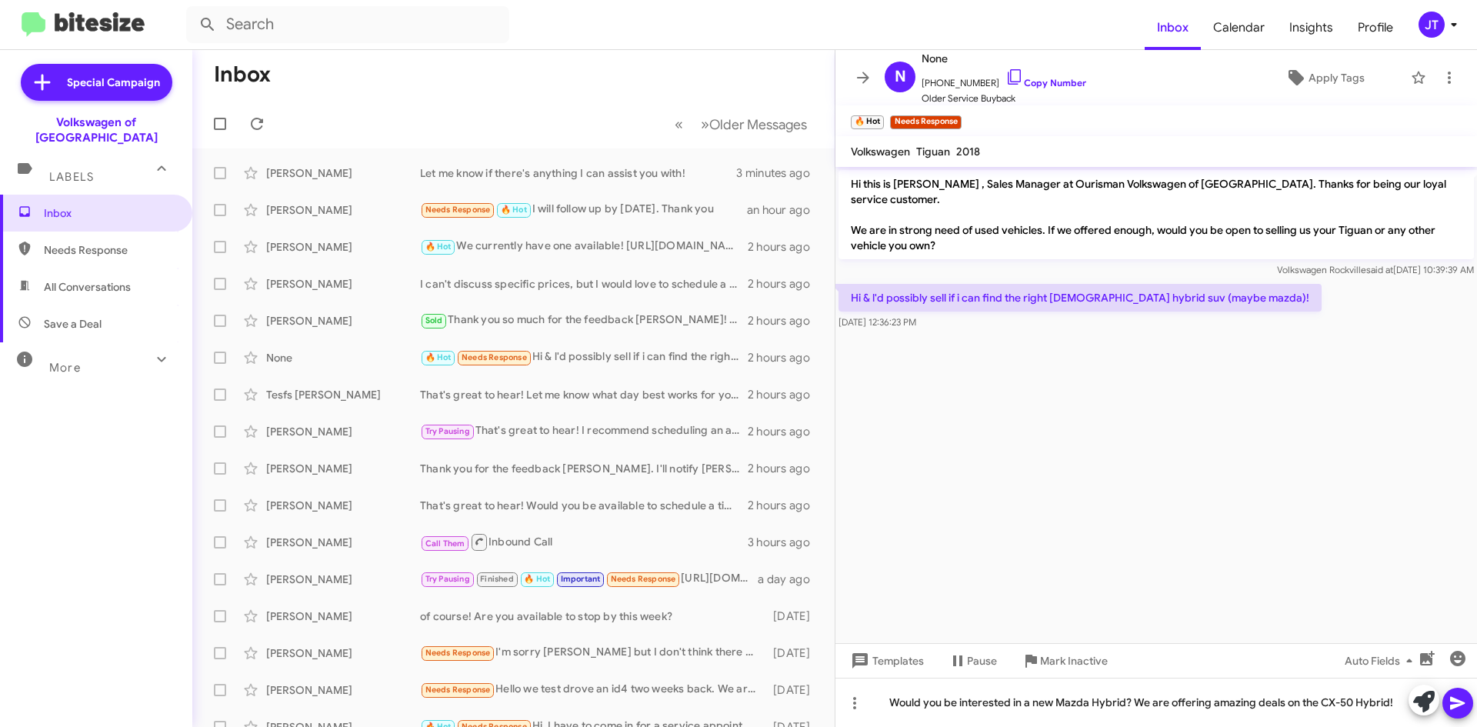
click at [1462, 701] on icon at bounding box center [1458, 703] width 18 height 18
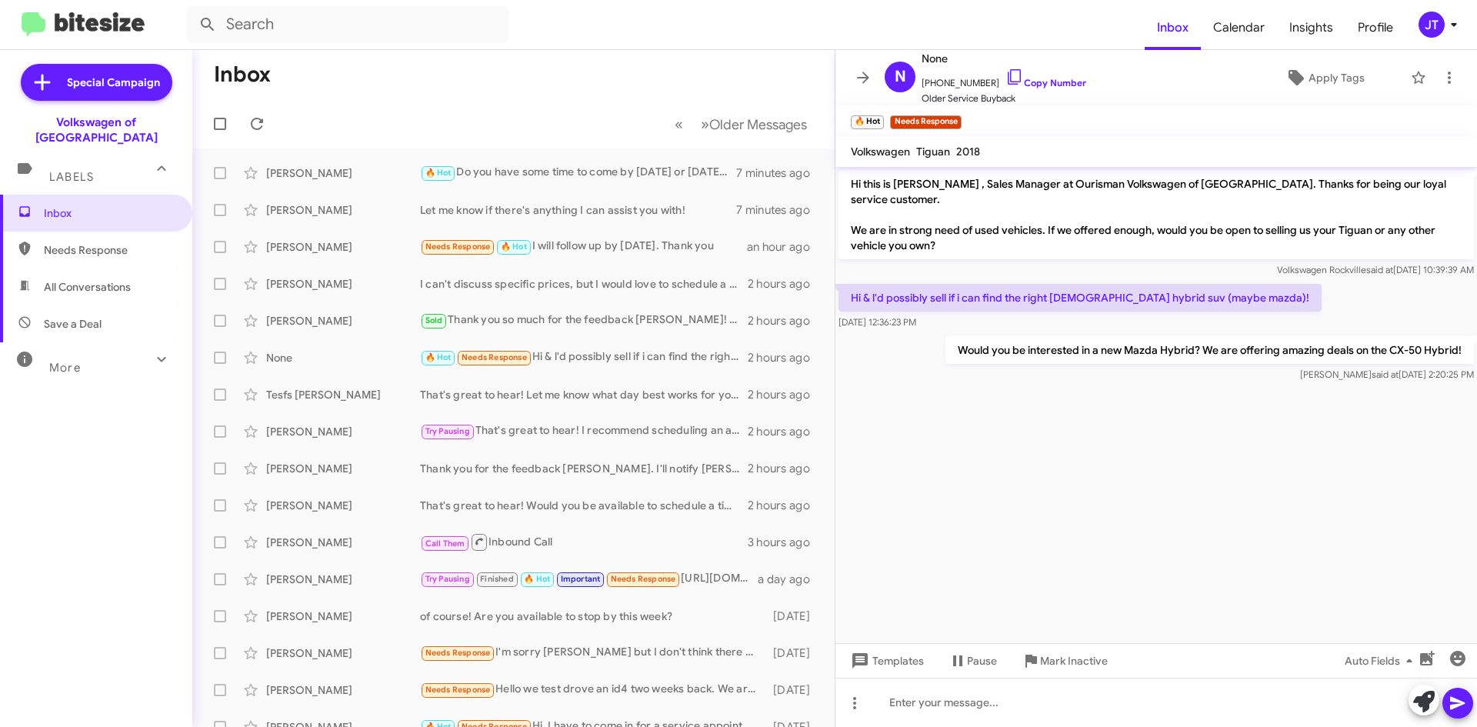
click at [1446, 22] on icon at bounding box center [1454, 24] width 18 height 18
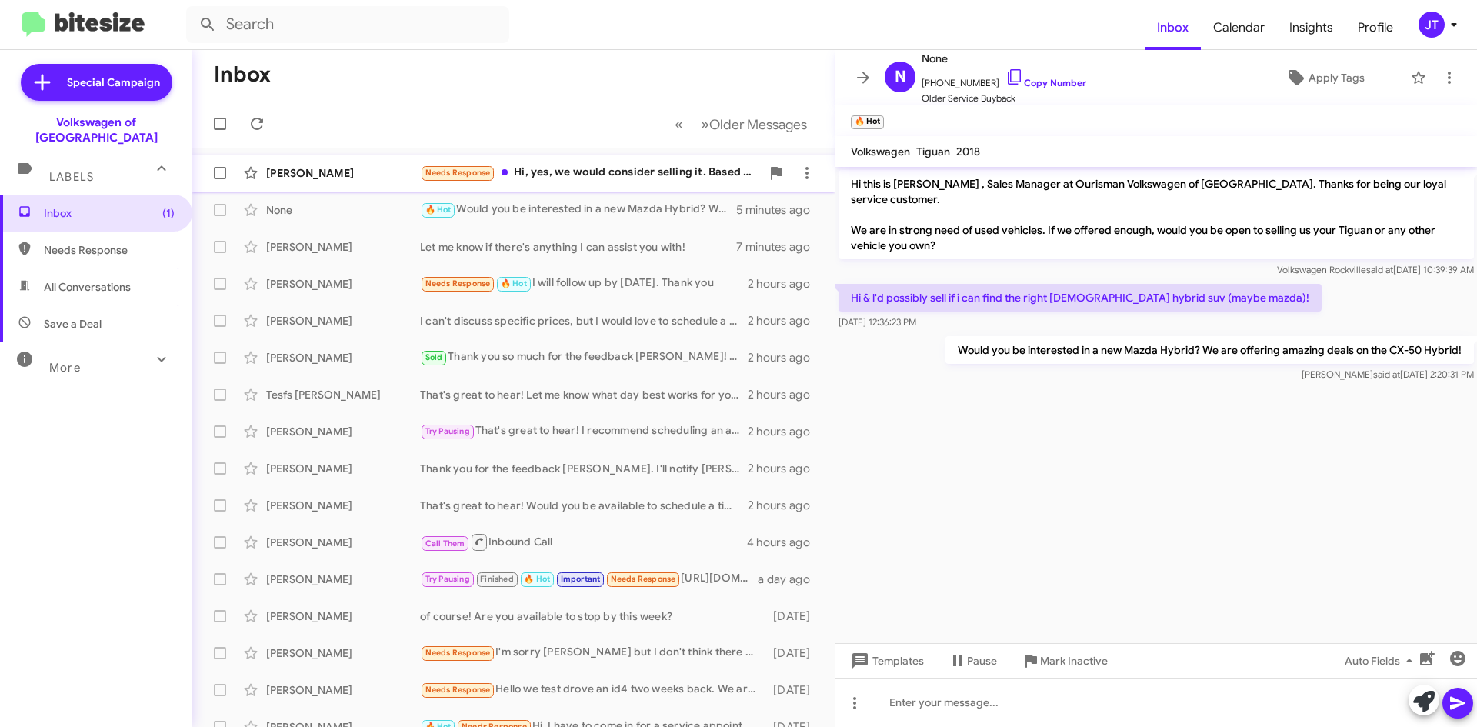
click at [631, 181] on div "Needs Response Hi, yes, we would consider selling it. Based on your record of m…" at bounding box center [590, 173] width 341 height 18
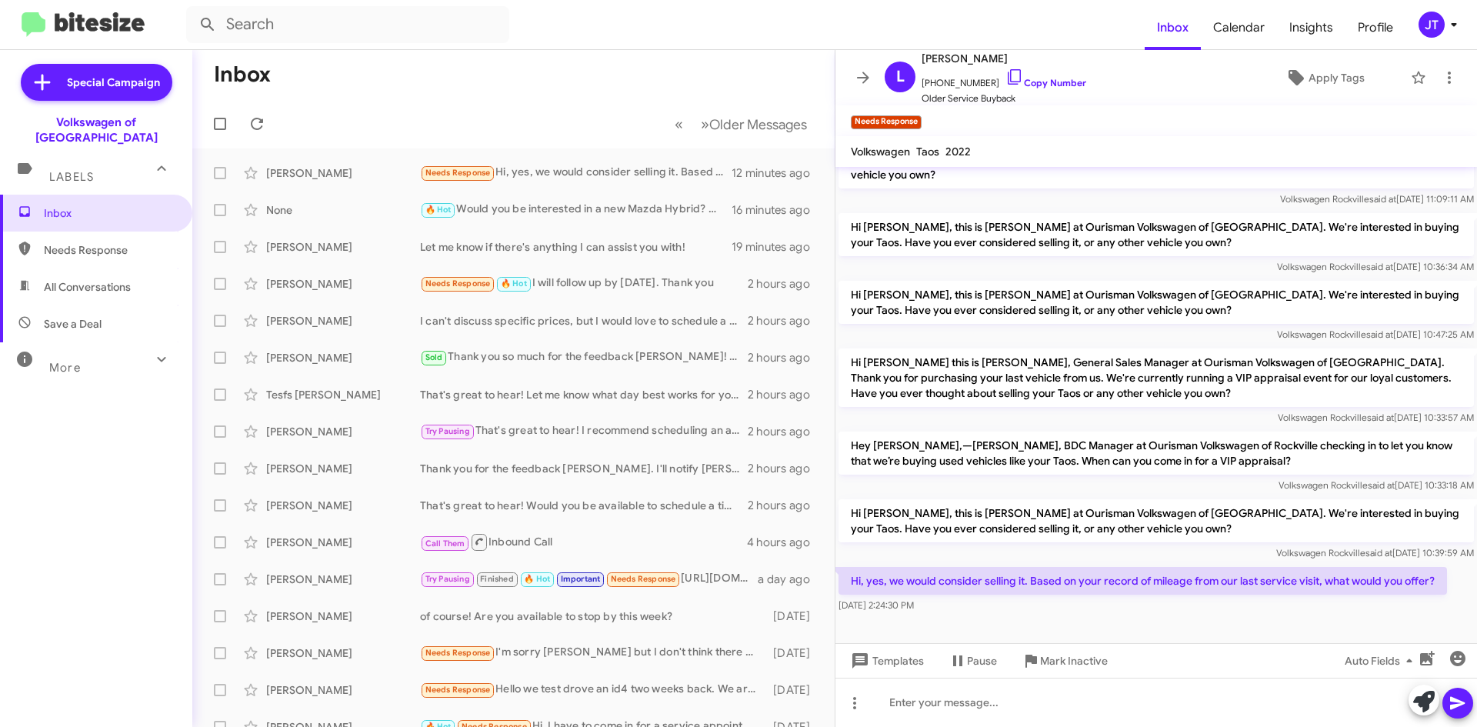
click at [1459, 13] on span "JT" at bounding box center [1441, 25] width 46 height 26
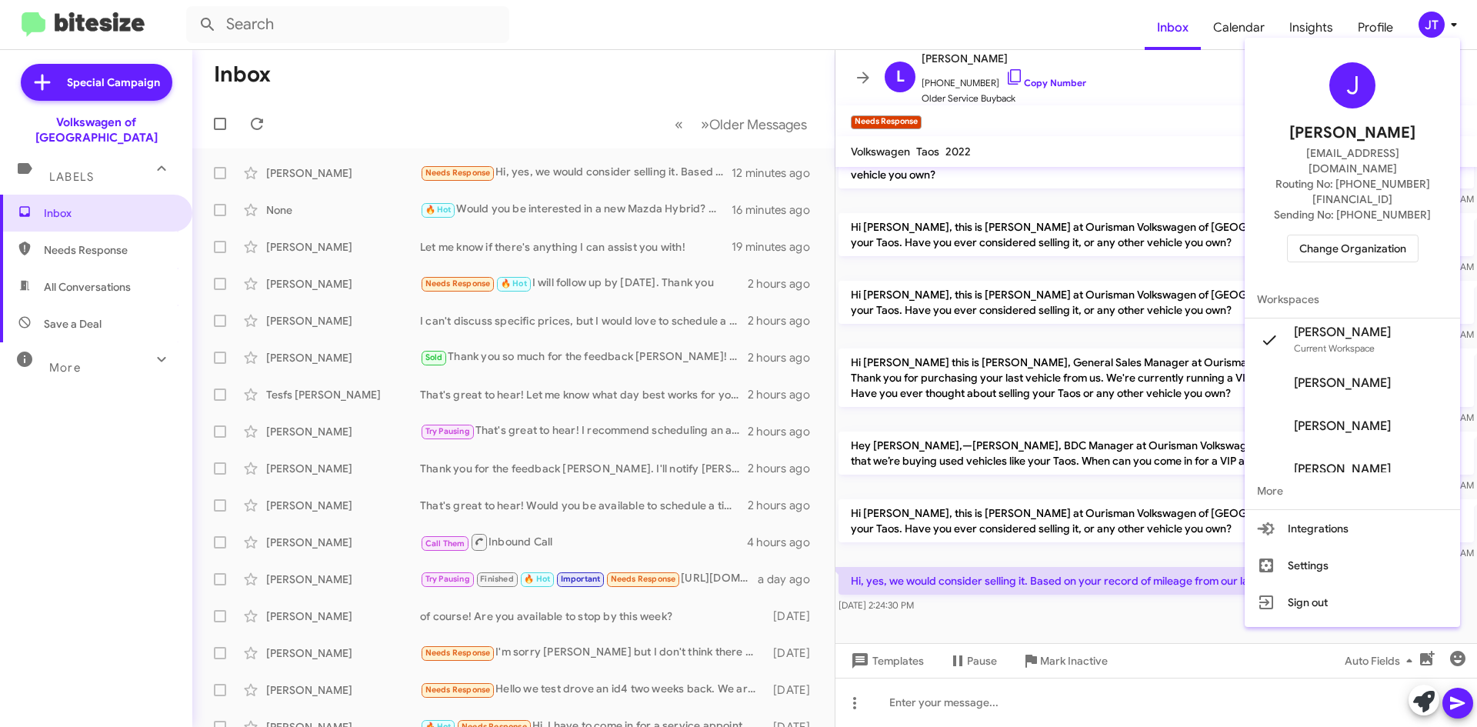
click at [1382, 235] on span "Change Organization" at bounding box center [1352, 248] width 107 height 26
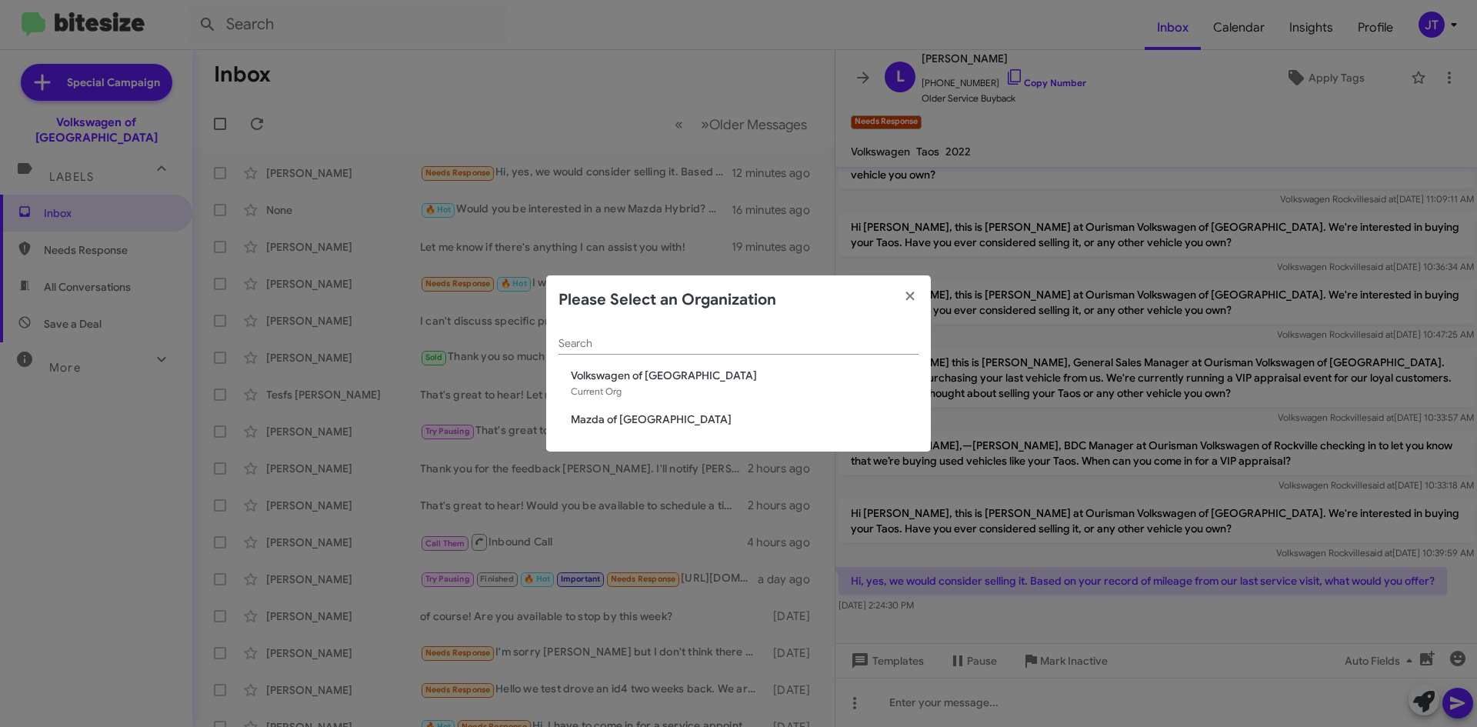
click at [606, 422] on span "Mazda of Rockville" at bounding box center [745, 419] width 348 height 15
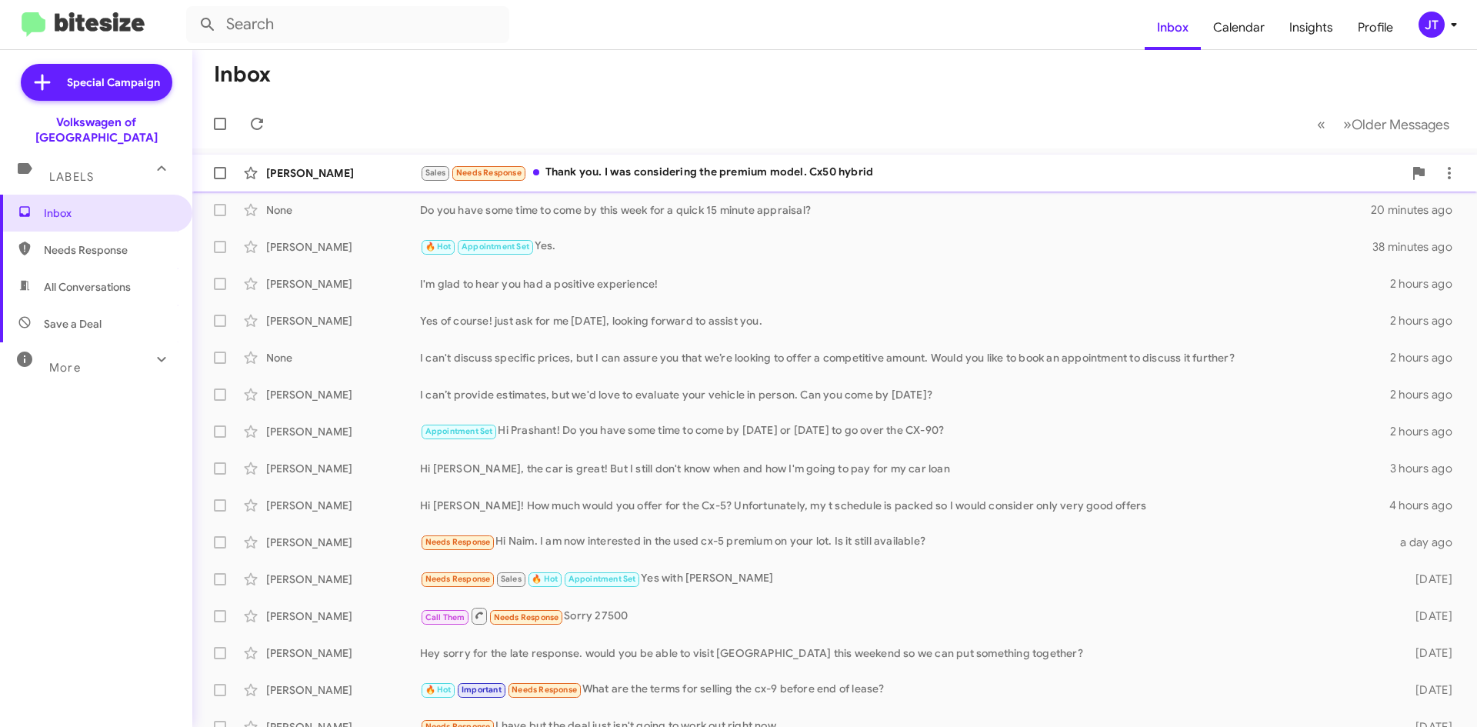
click at [806, 176] on div "Sales Needs Response Thank you. I was considering the premium model. Cx50 hybrid" at bounding box center [911, 173] width 983 height 18
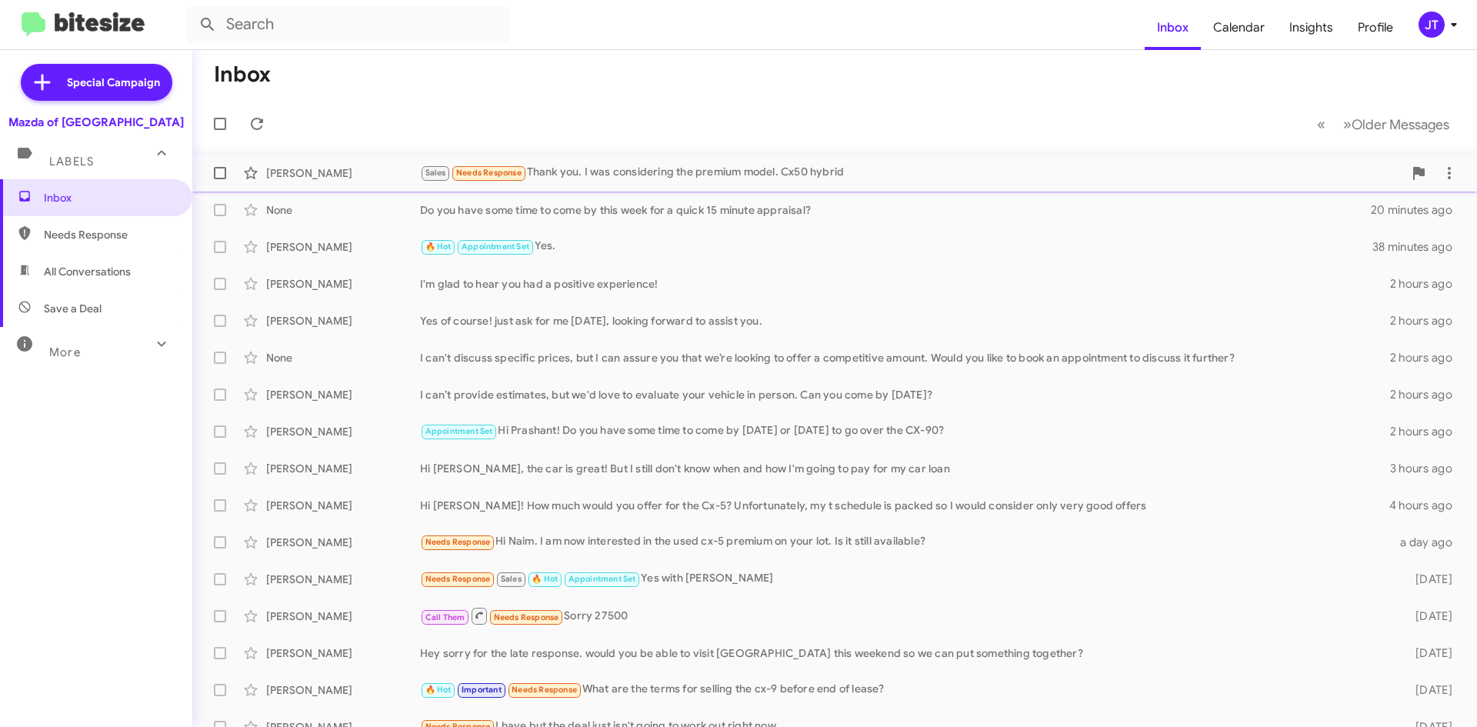
click at [694, 175] on div "Sales Needs Response Thank you. I was considering the premium model. Cx50 hybrid" at bounding box center [911, 173] width 983 height 18
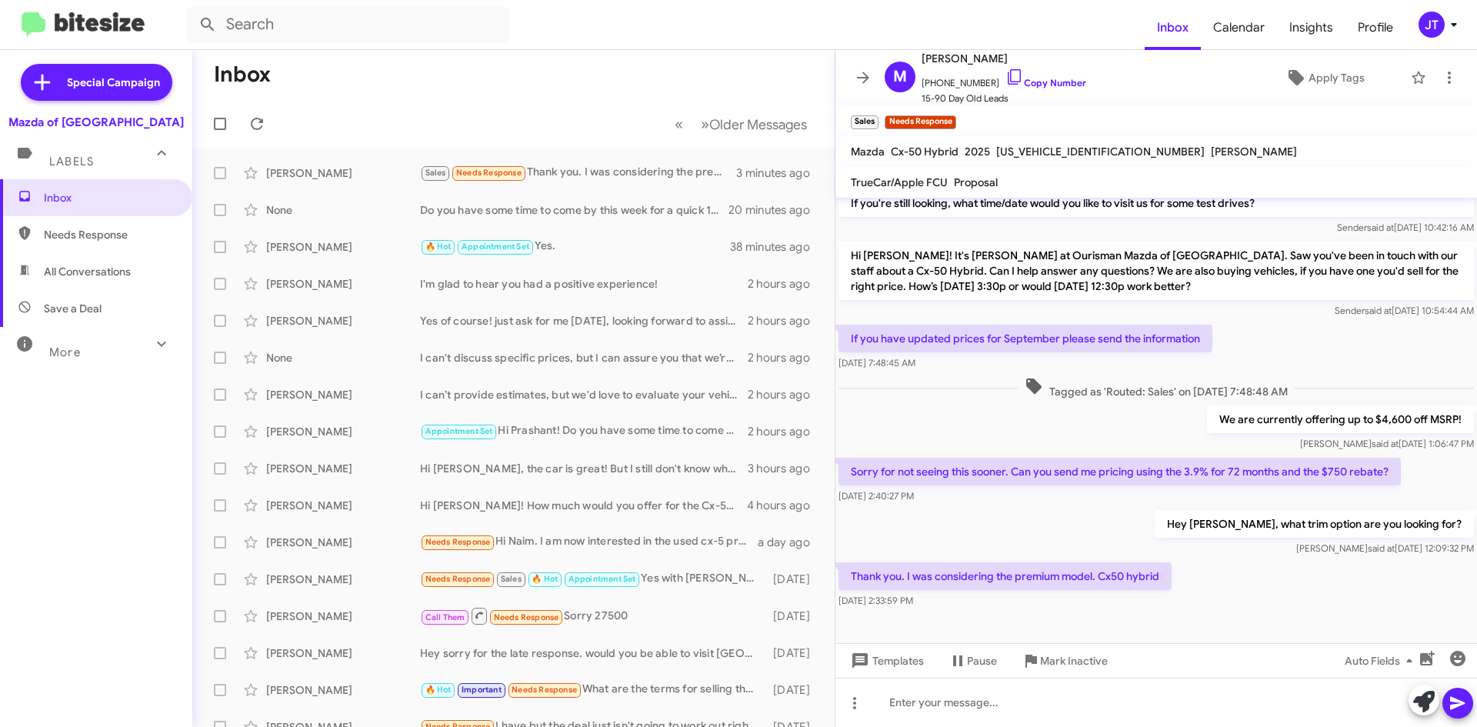
scroll to position [364, 0]
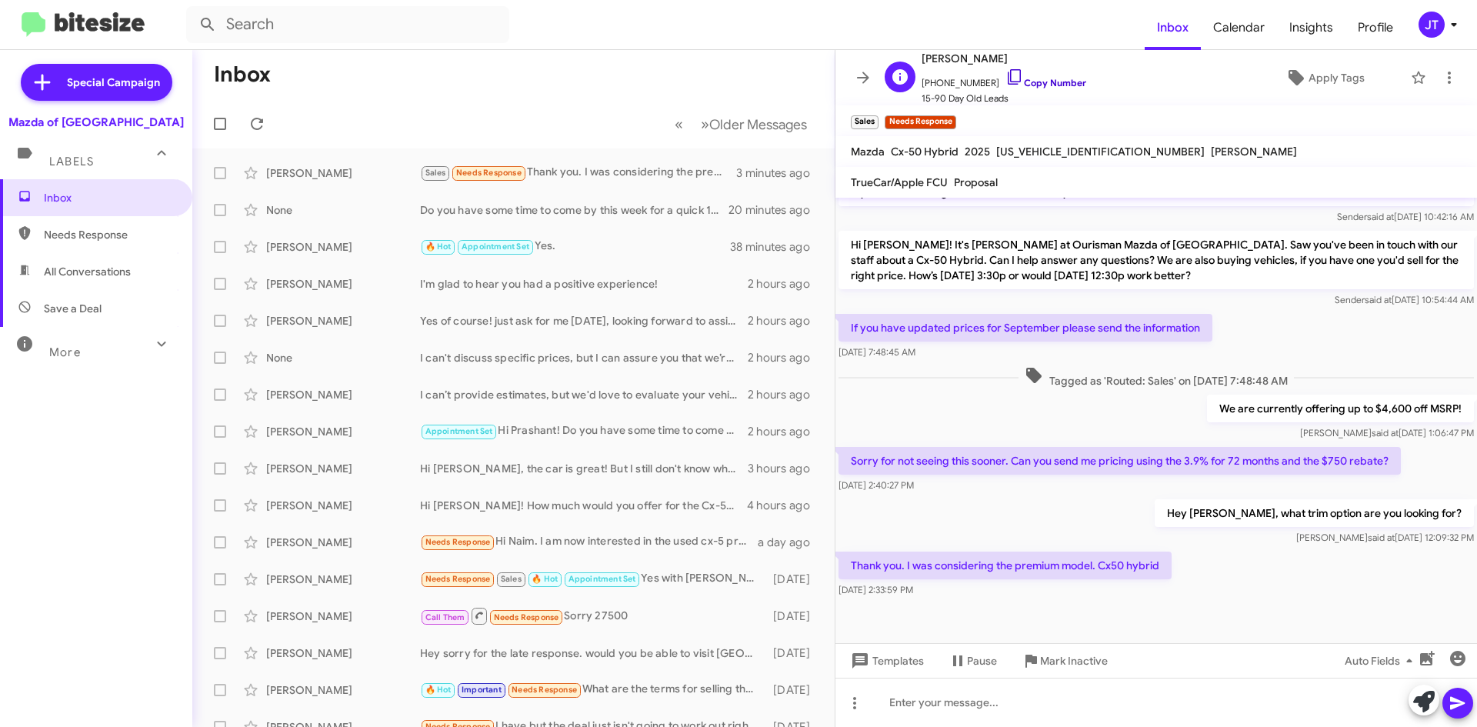
click at [1039, 81] on link "Copy Number" at bounding box center [1045, 83] width 81 height 12
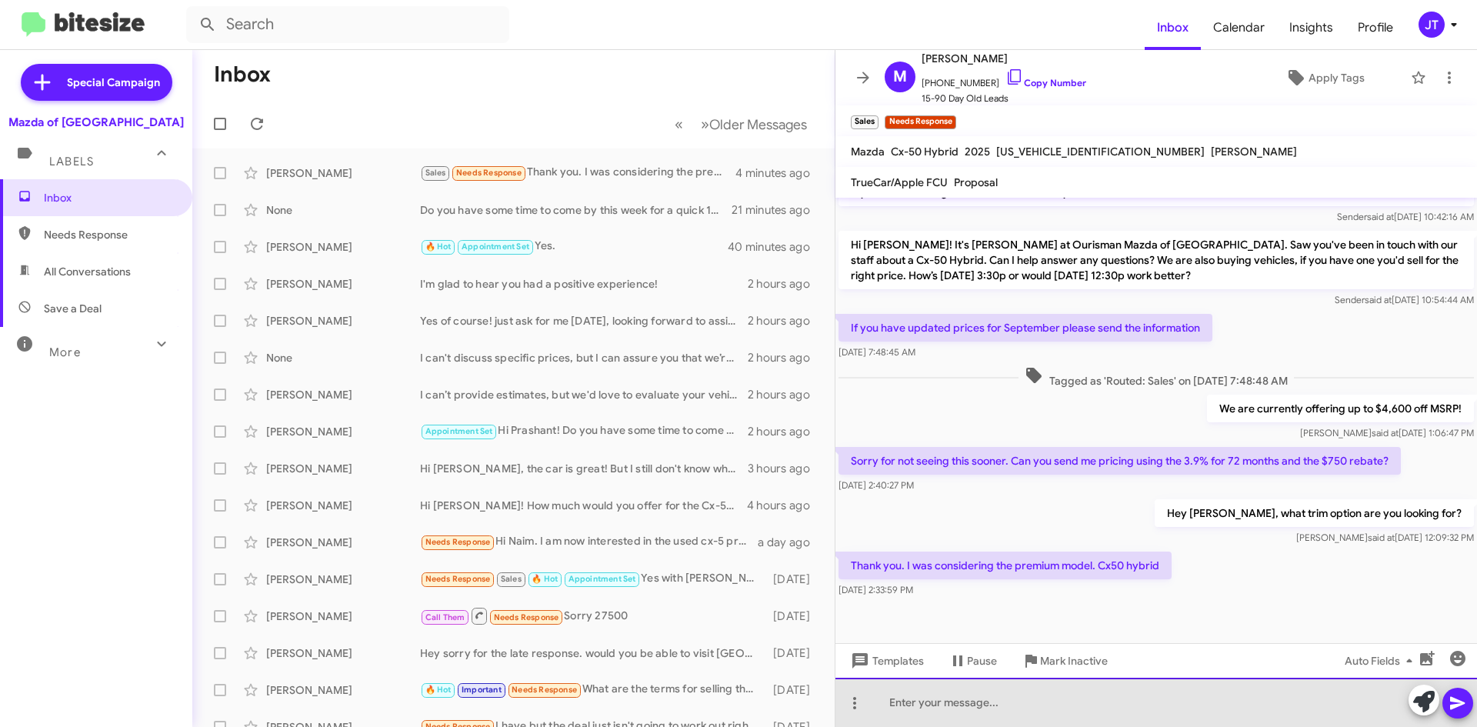
click at [966, 708] on div at bounding box center [1156, 702] width 642 height 49
click at [952, 695] on div at bounding box center [1156, 702] width 642 height 49
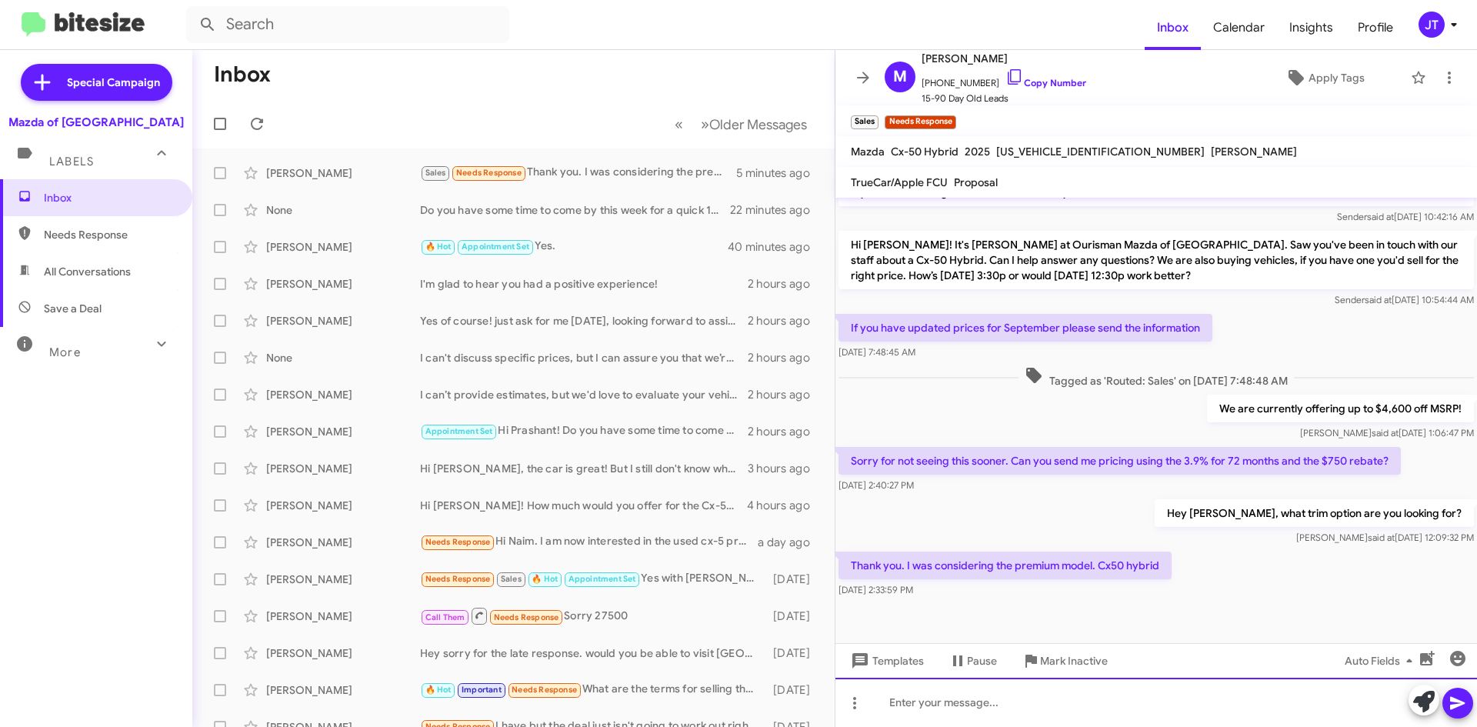
click at [928, 702] on div at bounding box center [1156, 702] width 642 height 49
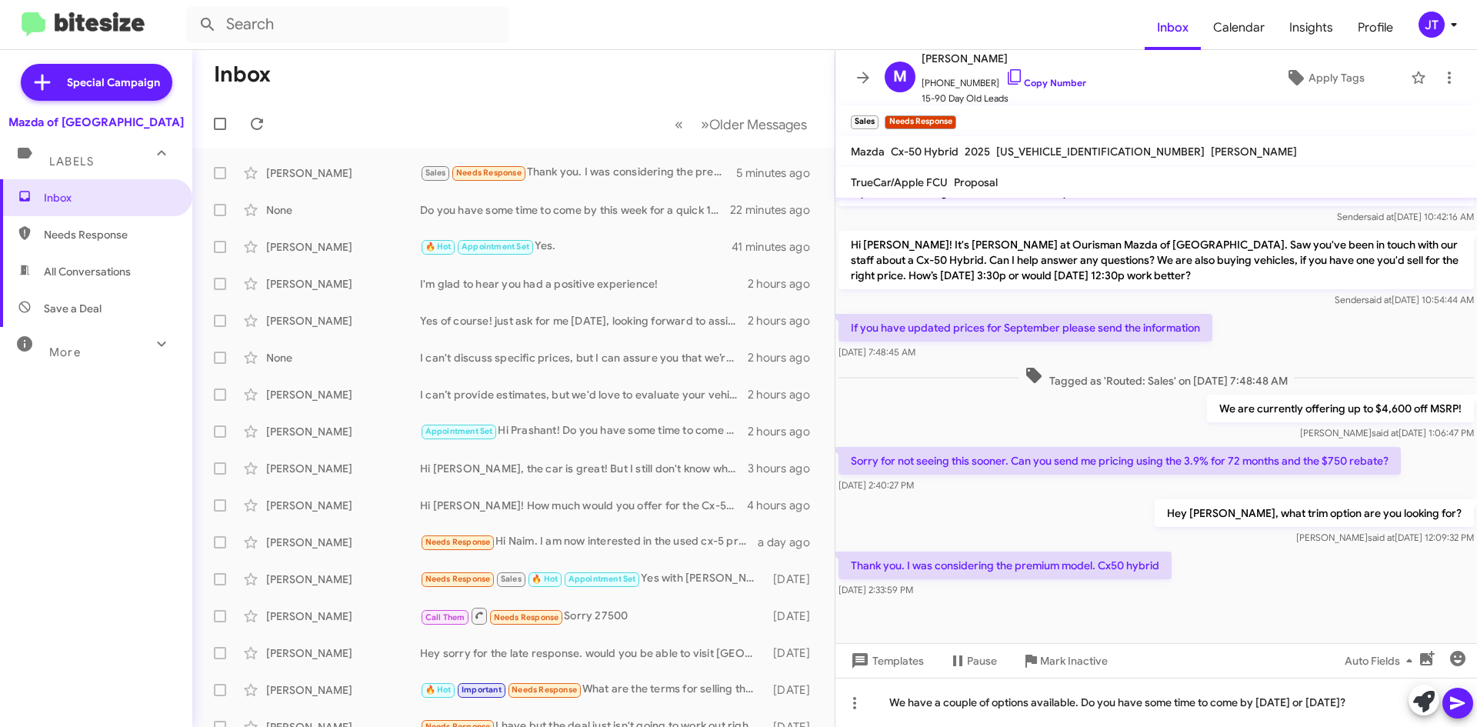
click at [1456, 704] on icon at bounding box center [1457, 703] width 15 height 13
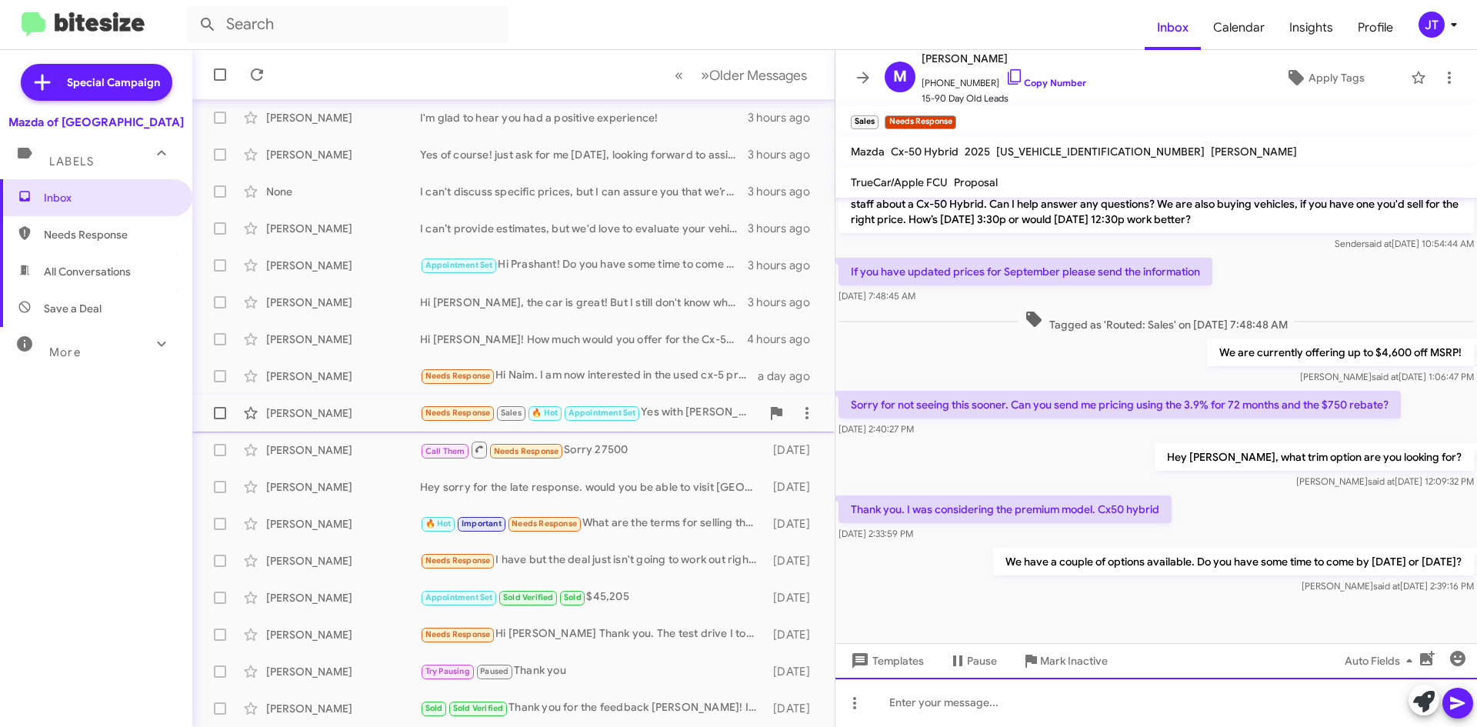
scroll to position [0, 0]
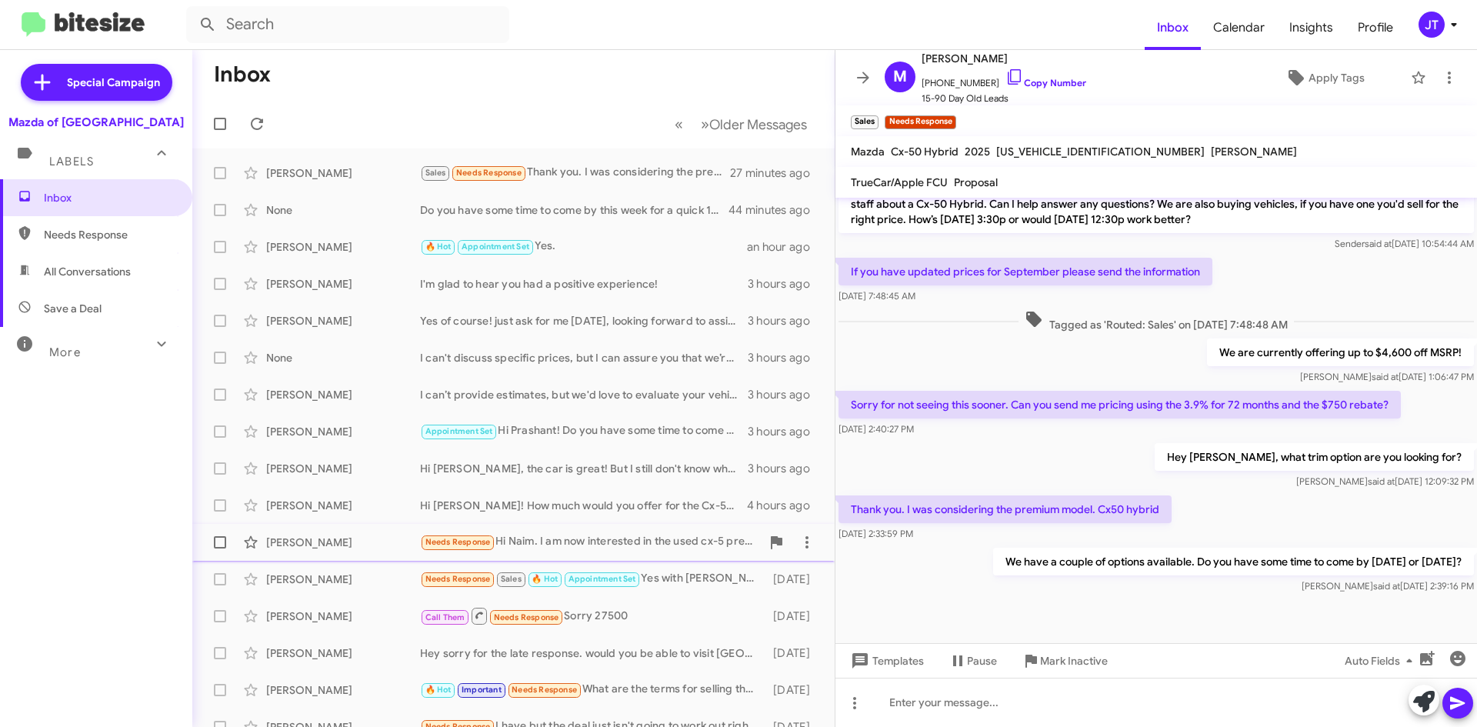
click at [535, 547] on div "Needs Response Hi [PERSON_NAME]. I am now interested in the used cx-5 premium o…" at bounding box center [590, 542] width 341 height 18
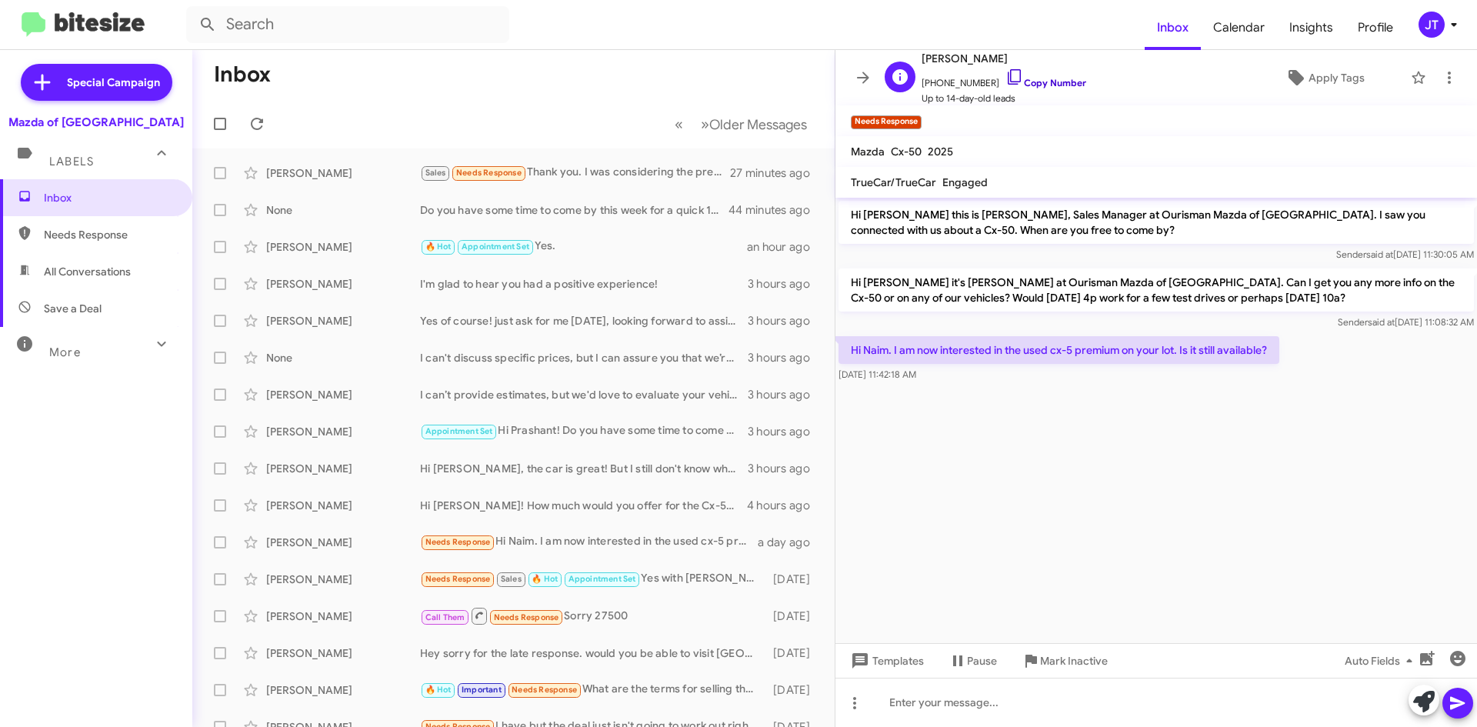
click at [1026, 85] on link "Copy Number" at bounding box center [1045, 83] width 81 height 12
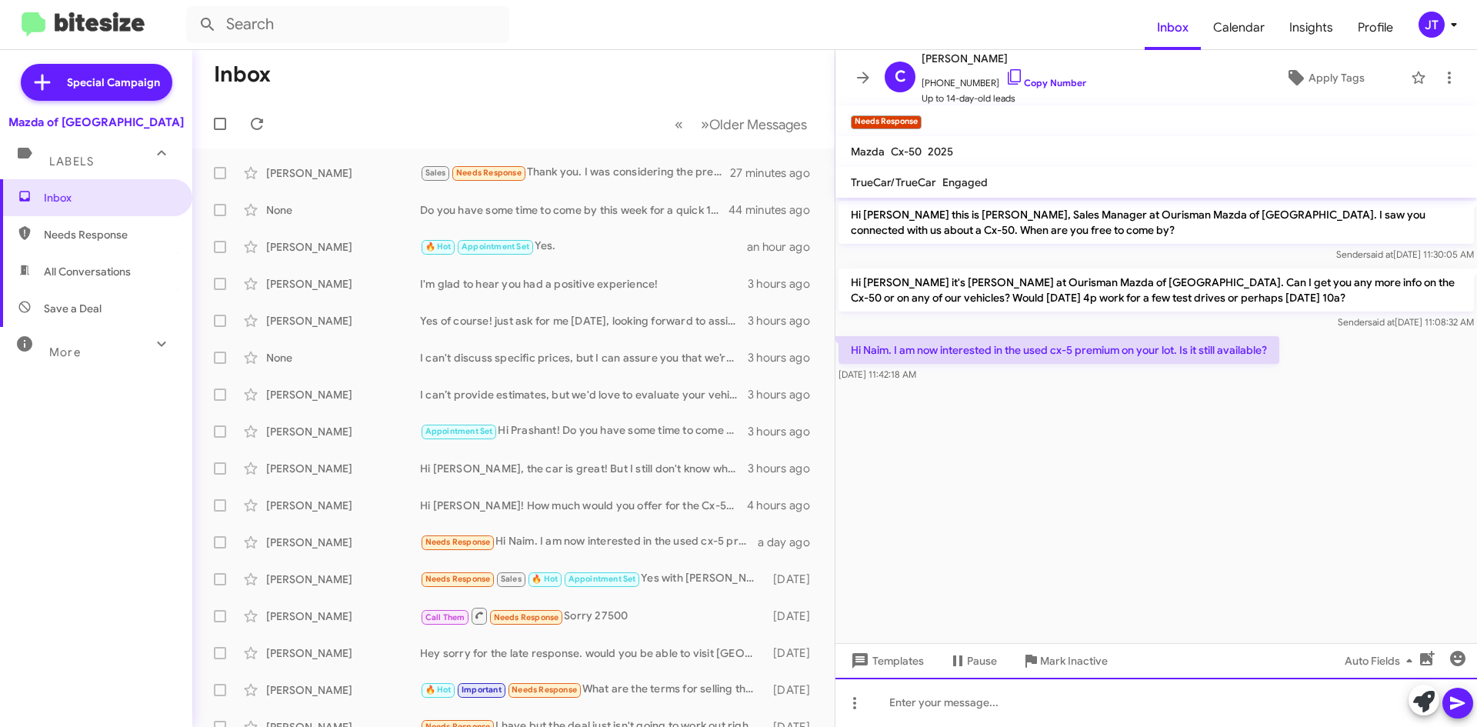
click at [949, 690] on div at bounding box center [1156, 702] width 642 height 49
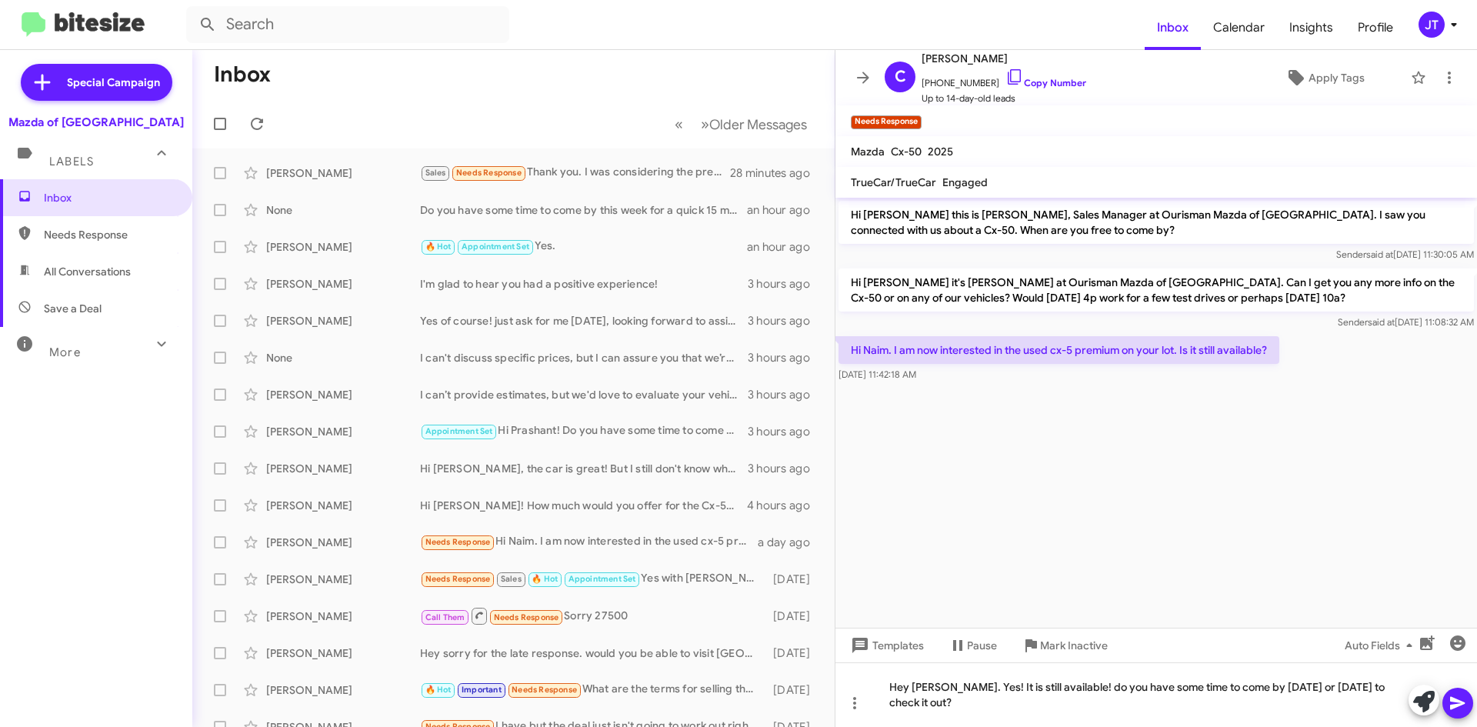
click at [1451, 698] on icon at bounding box center [1457, 703] width 15 height 13
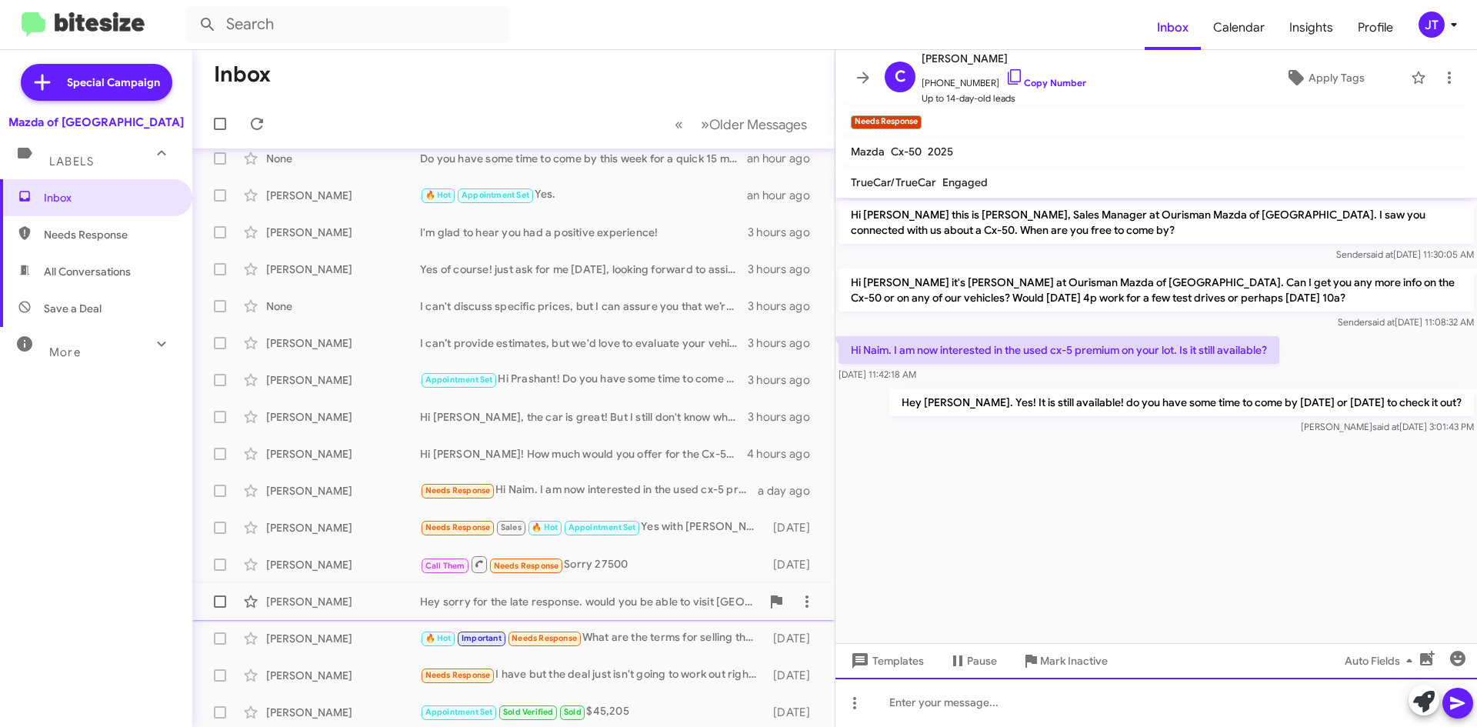
scroll to position [77, 0]
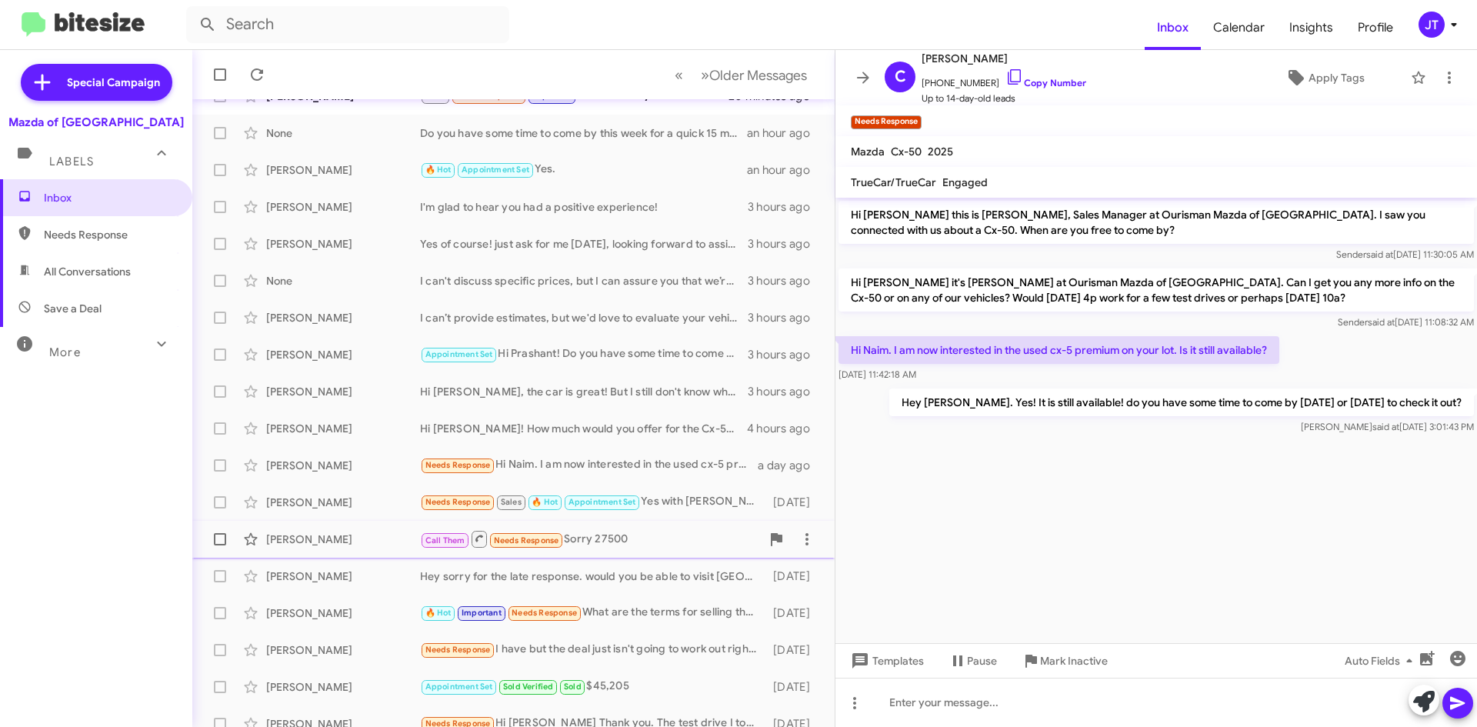
click at [678, 545] on div "Call Them Needs Response Sorry 27500" at bounding box center [590, 538] width 341 height 19
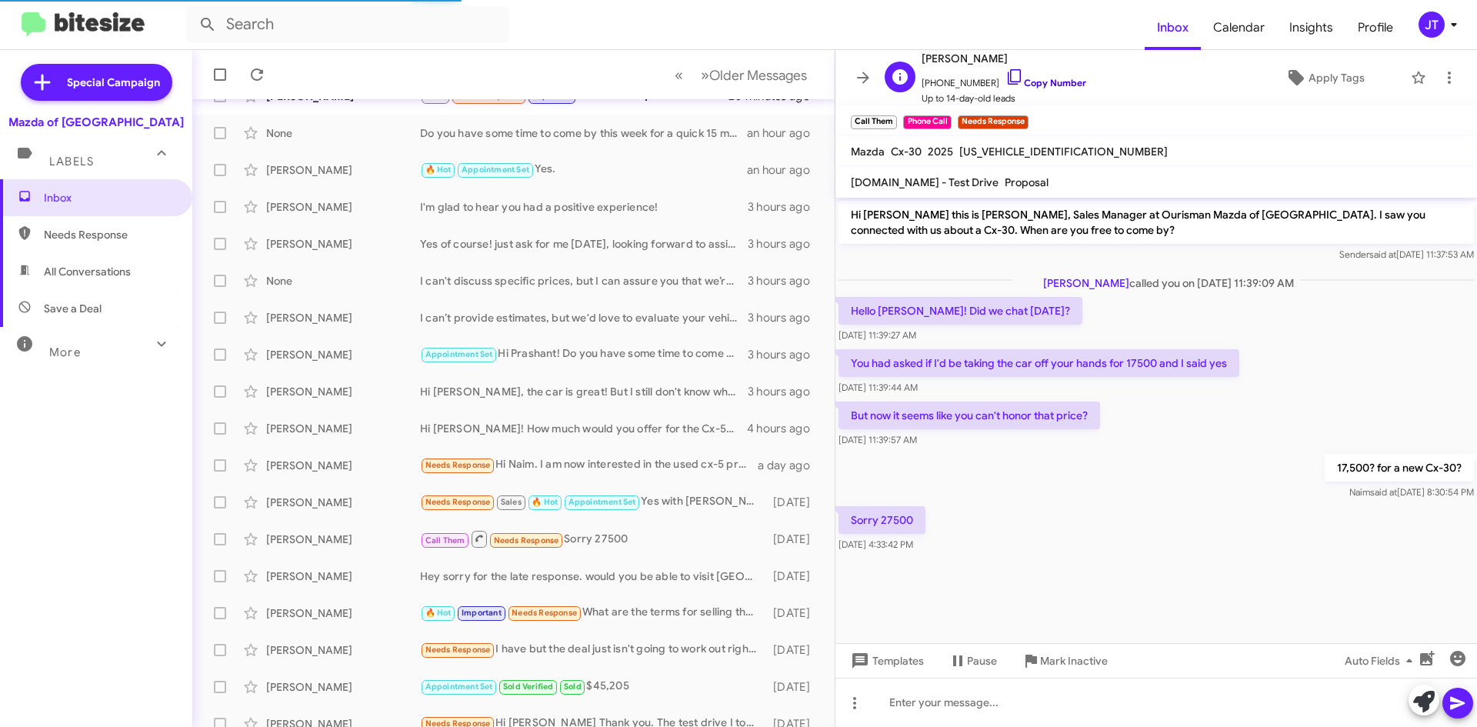
click at [1042, 85] on link "Copy Number" at bounding box center [1045, 83] width 81 height 12
click at [1059, 84] on link "Copy Number" at bounding box center [1045, 83] width 81 height 12
